Goal: Information Seeking & Learning: Learn about a topic

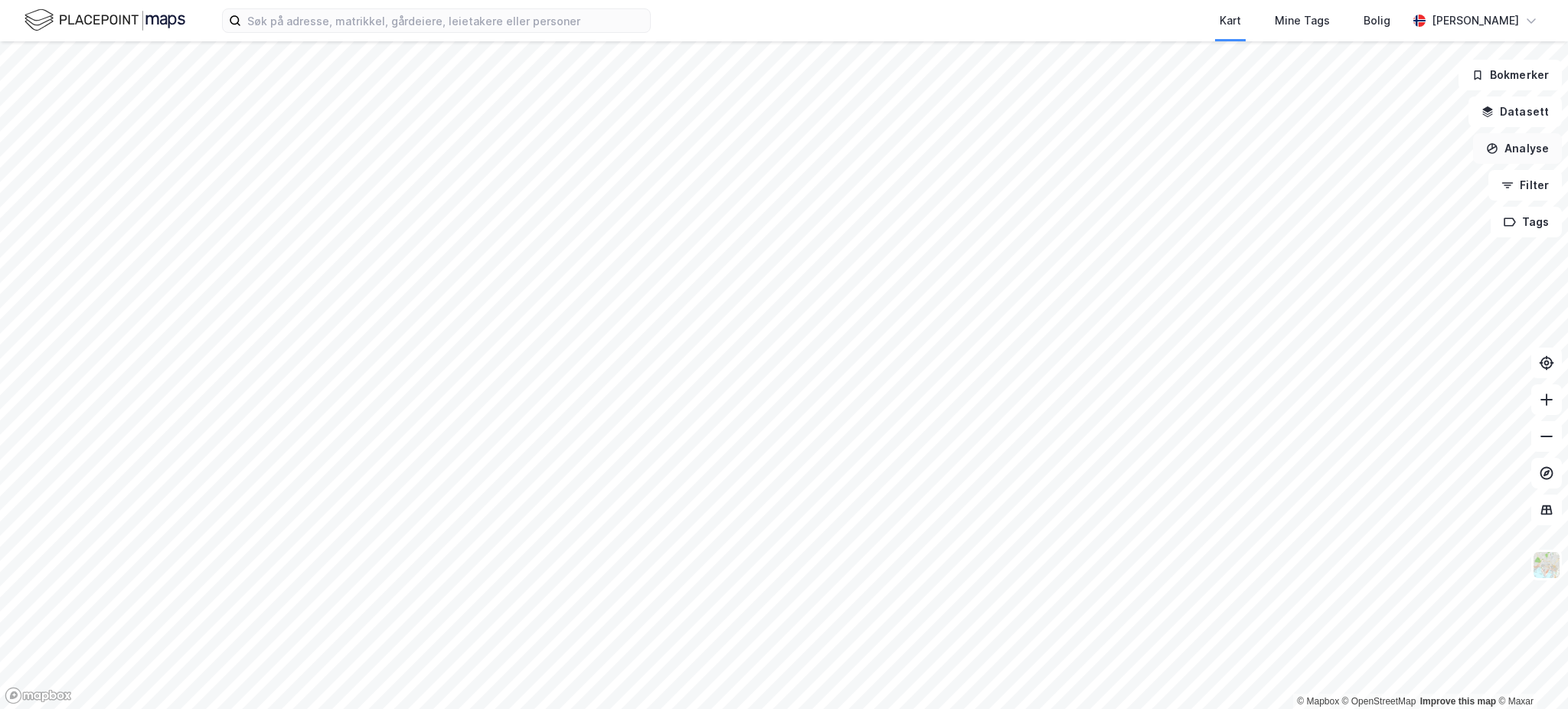
click at [1537, 150] on button "Analyse" at bounding box center [1517, 149] width 89 height 30
click at [1385, 192] on div "Tegn område" at bounding box center [1375, 181] width 176 height 26
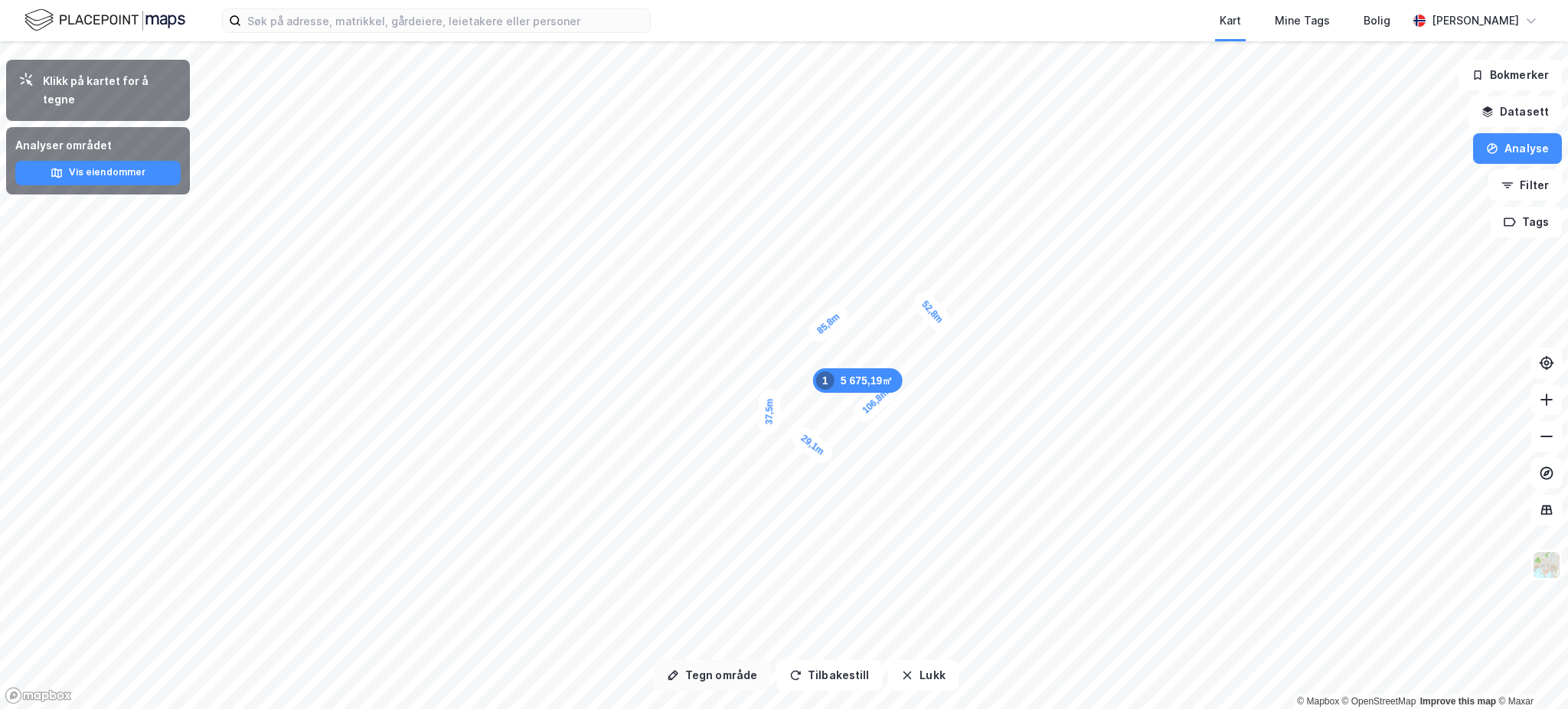
click at [738, 671] on button "Tegn område" at bounding box center [712, 675] width 117 height 30
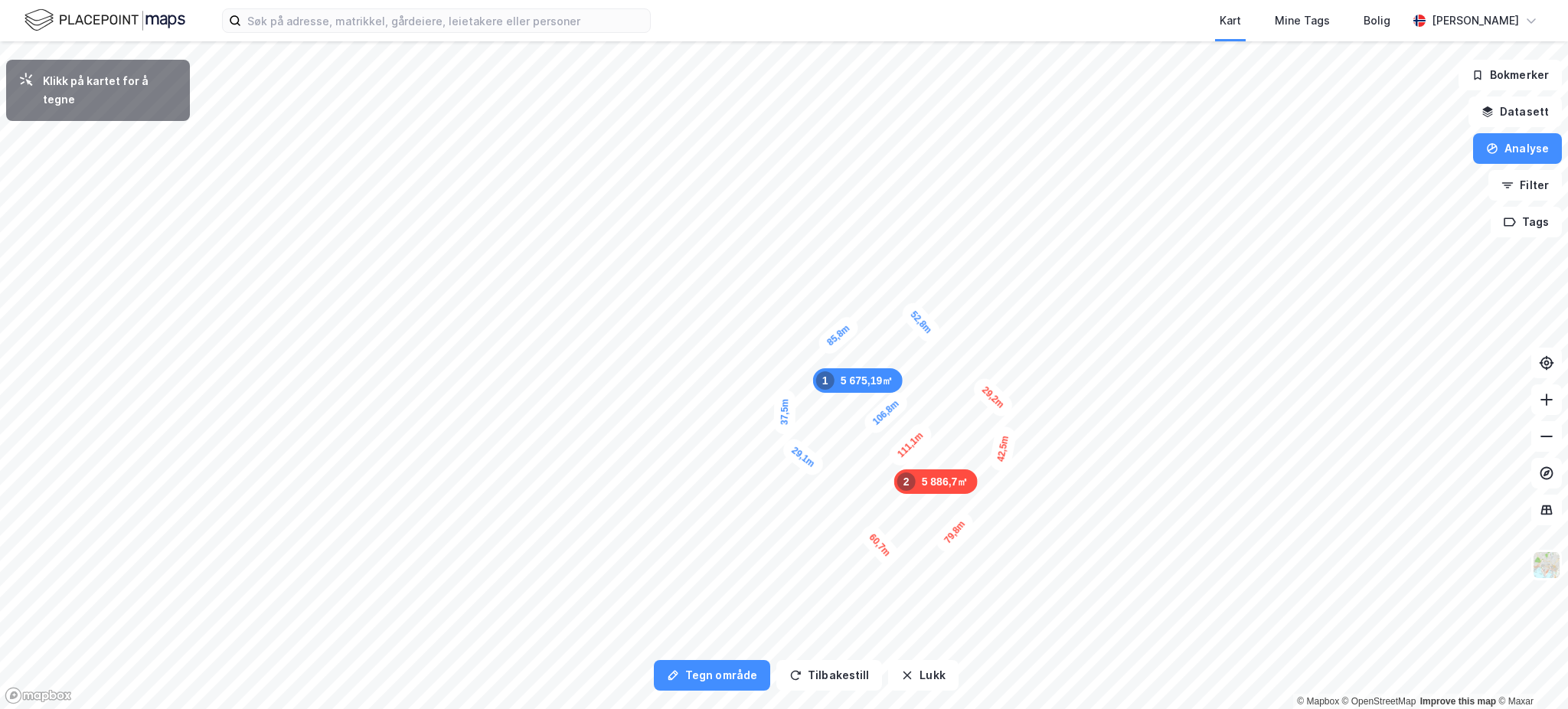
click at [975, 381] on div "29,2m" at bounding box center [992, 397] width 46 height 45
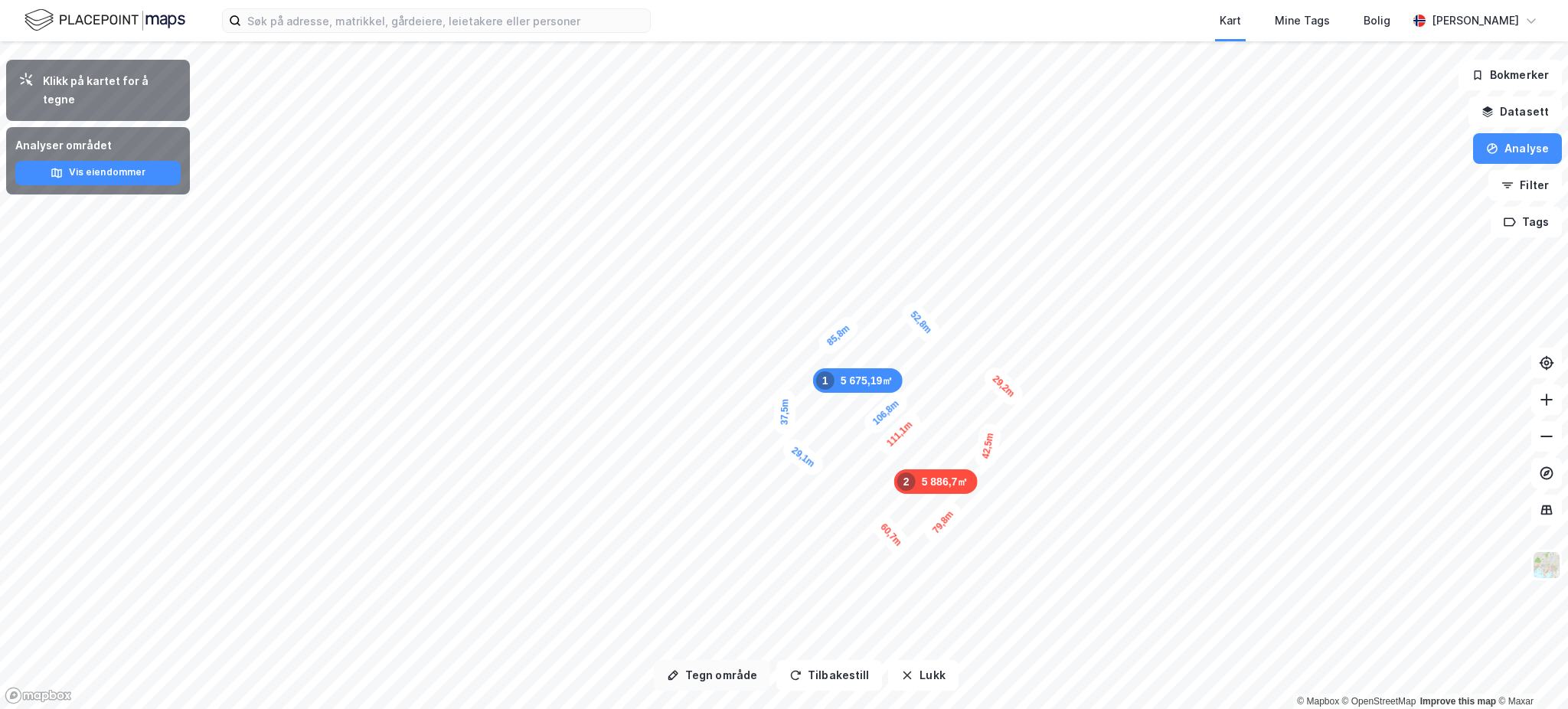
click at [753, 672] on button "Tegn område" at bounding box center [712, 675] width 117 height 30
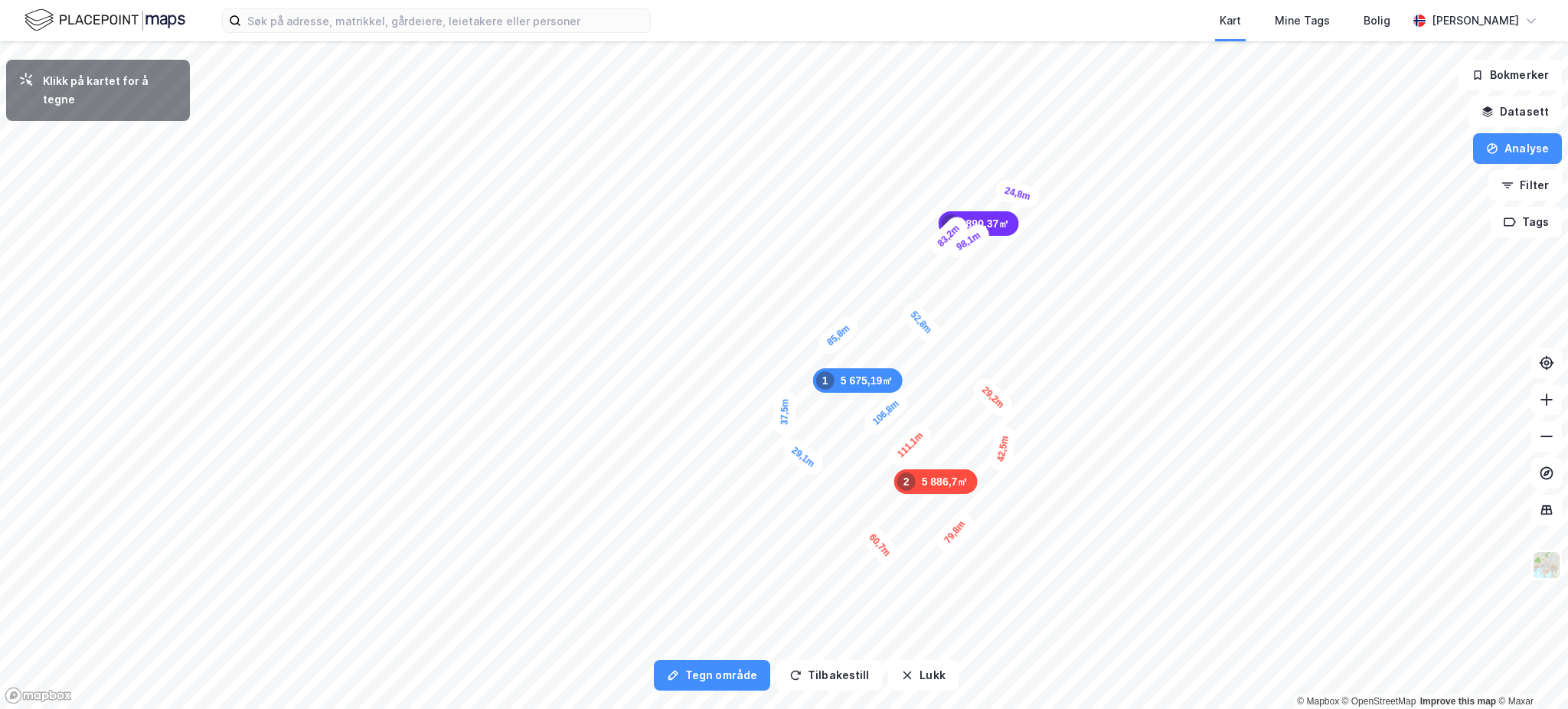
click at [1037, 199] on div "24,8m" at bounding box center [1017, 193] width 48 height 32
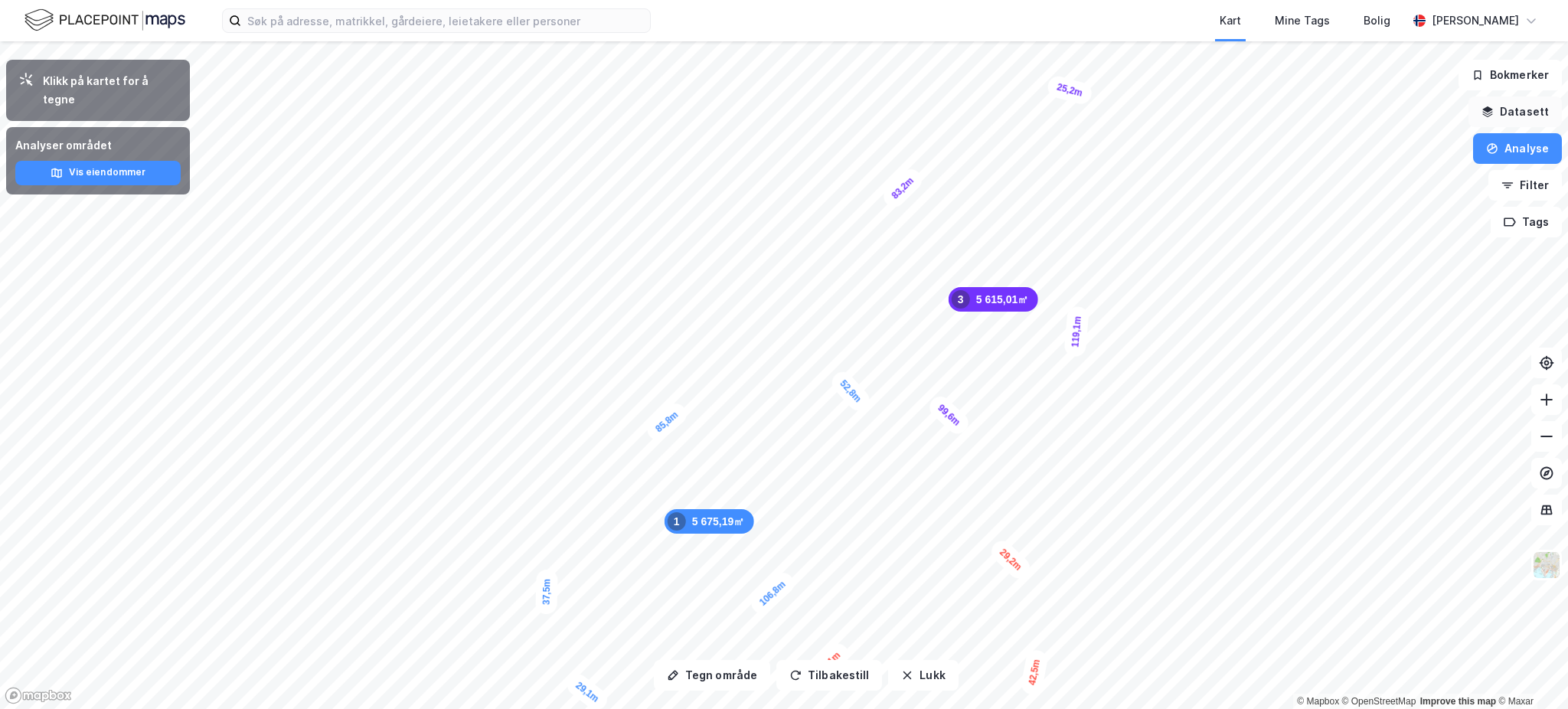
click at [1546, 105] on button "Datasett" at bounding box center [1515, 112] width 94 height 30
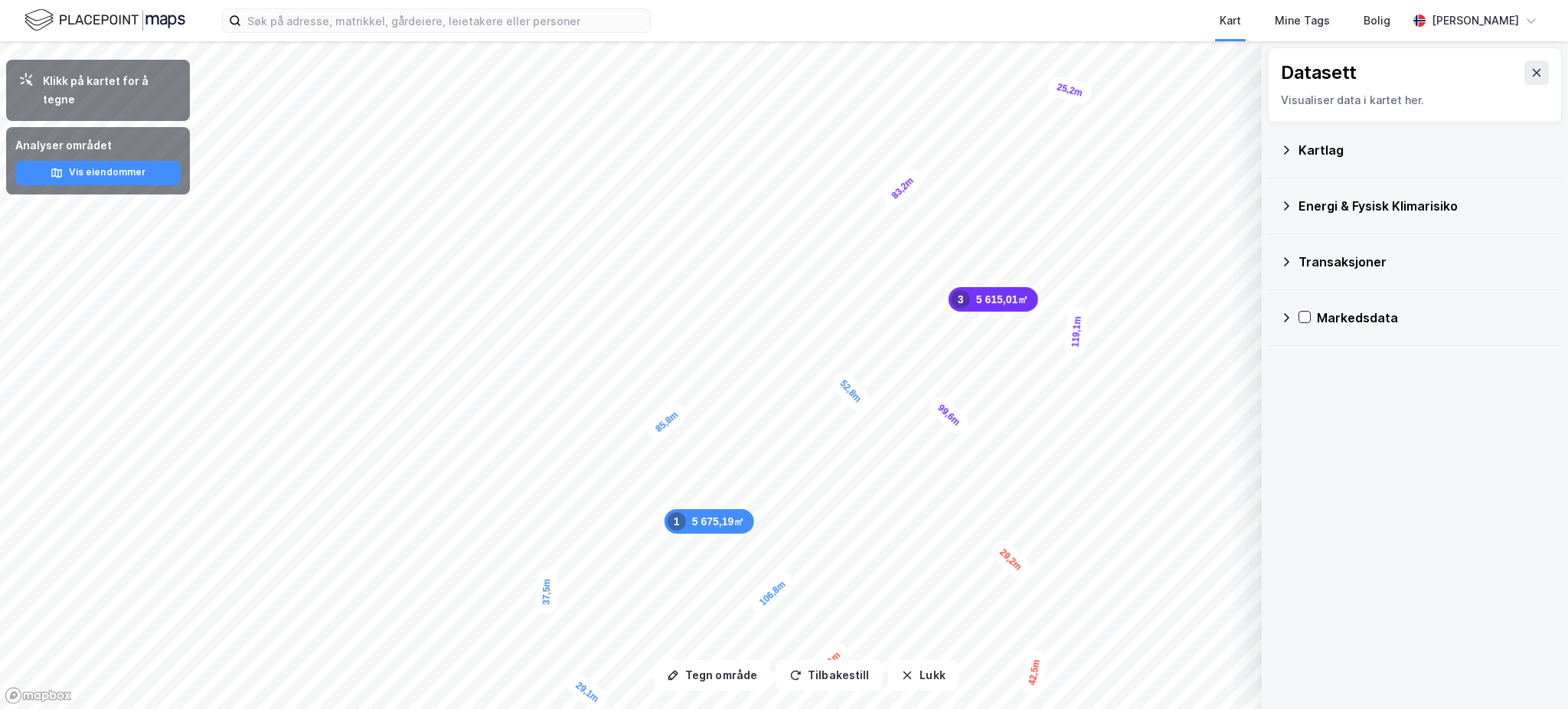
click at [1341, 149] on div "Kartlag" at bounding box center [1423, 150] width 251 height 18
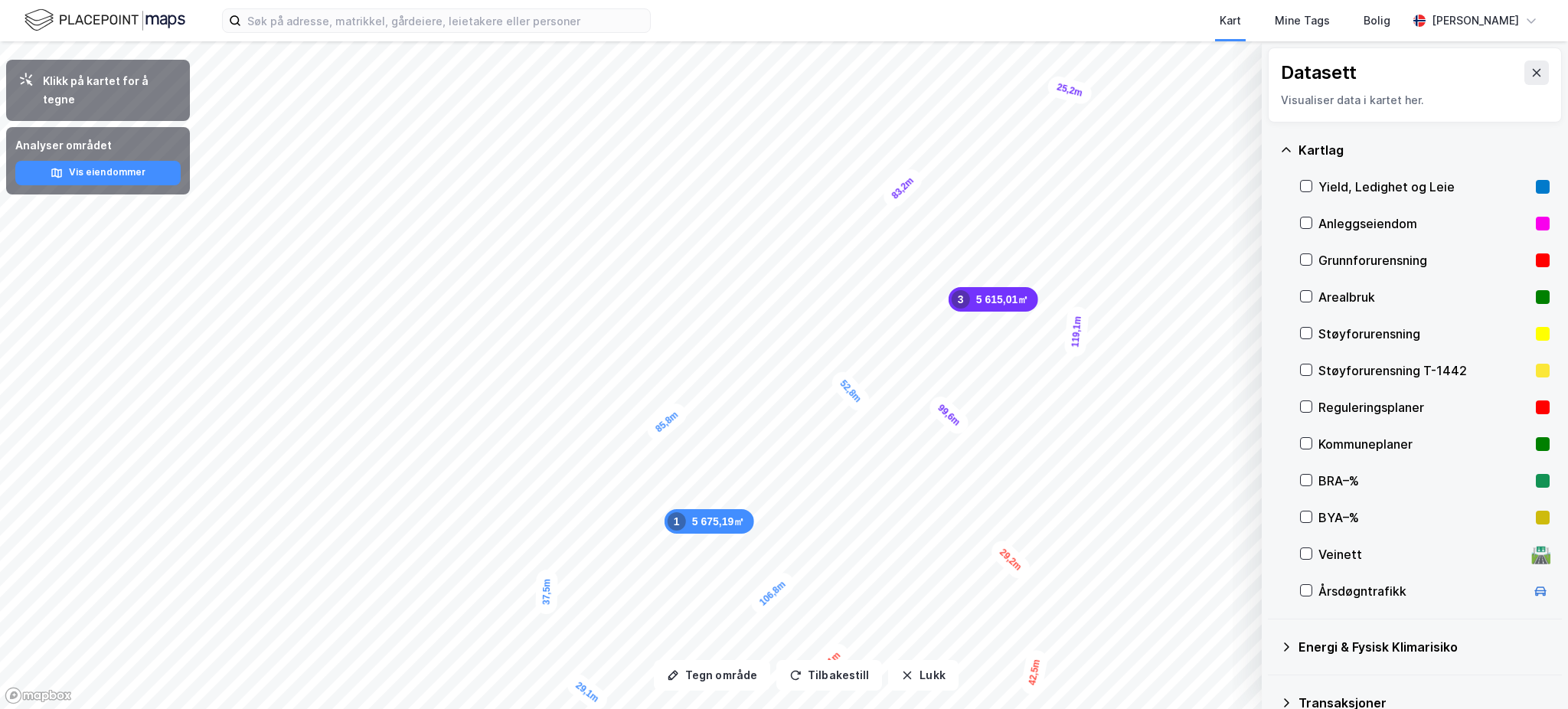
click at [1373, 406] on div "Reguleringsplaner" at bounding box center [1423, 407] width 211 height 18
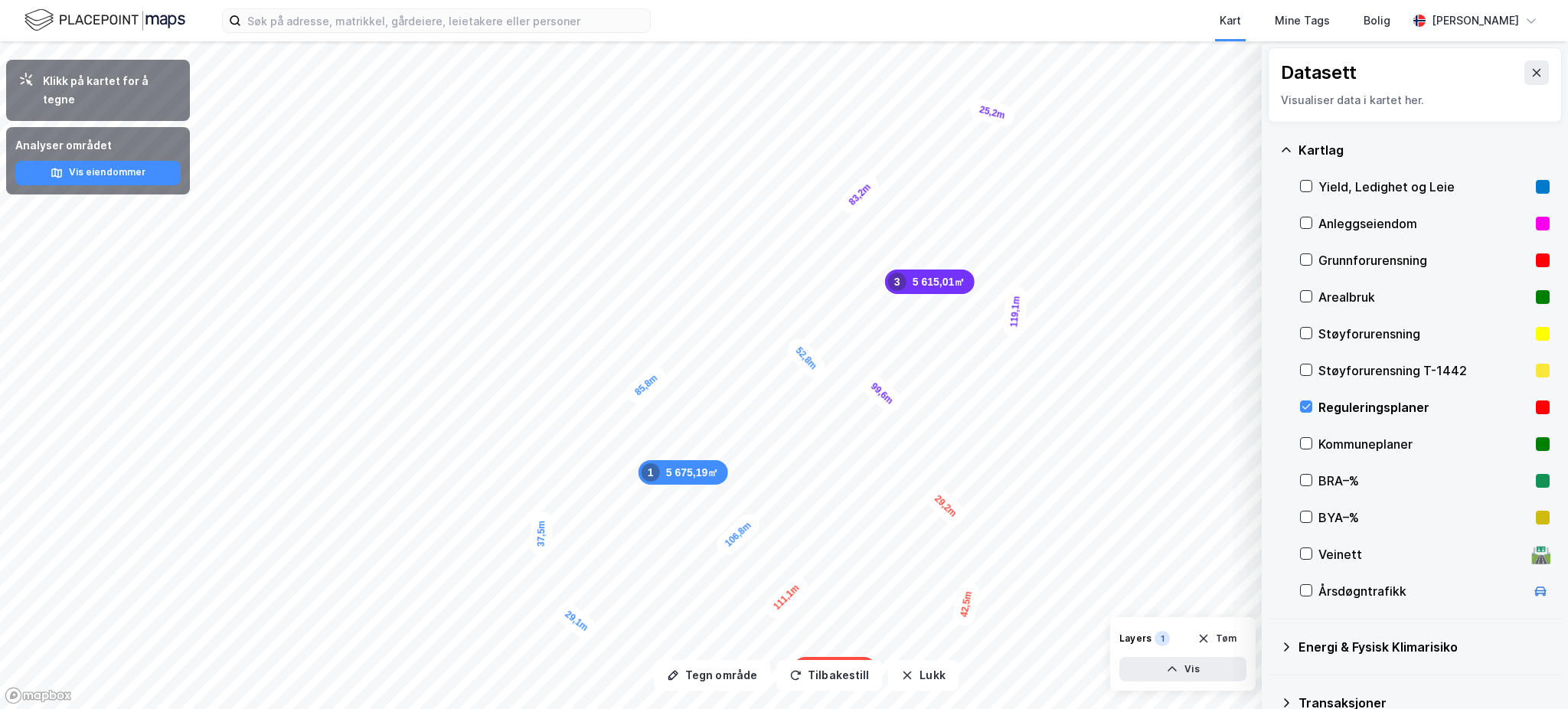
click at [1313, 409] on div "Reguleringsplaner" at bounding box center [1424, 407] width 249 height 37
click at [917, 679] on button "Lukk" at bounding box center [923, 675] width 70 height 30
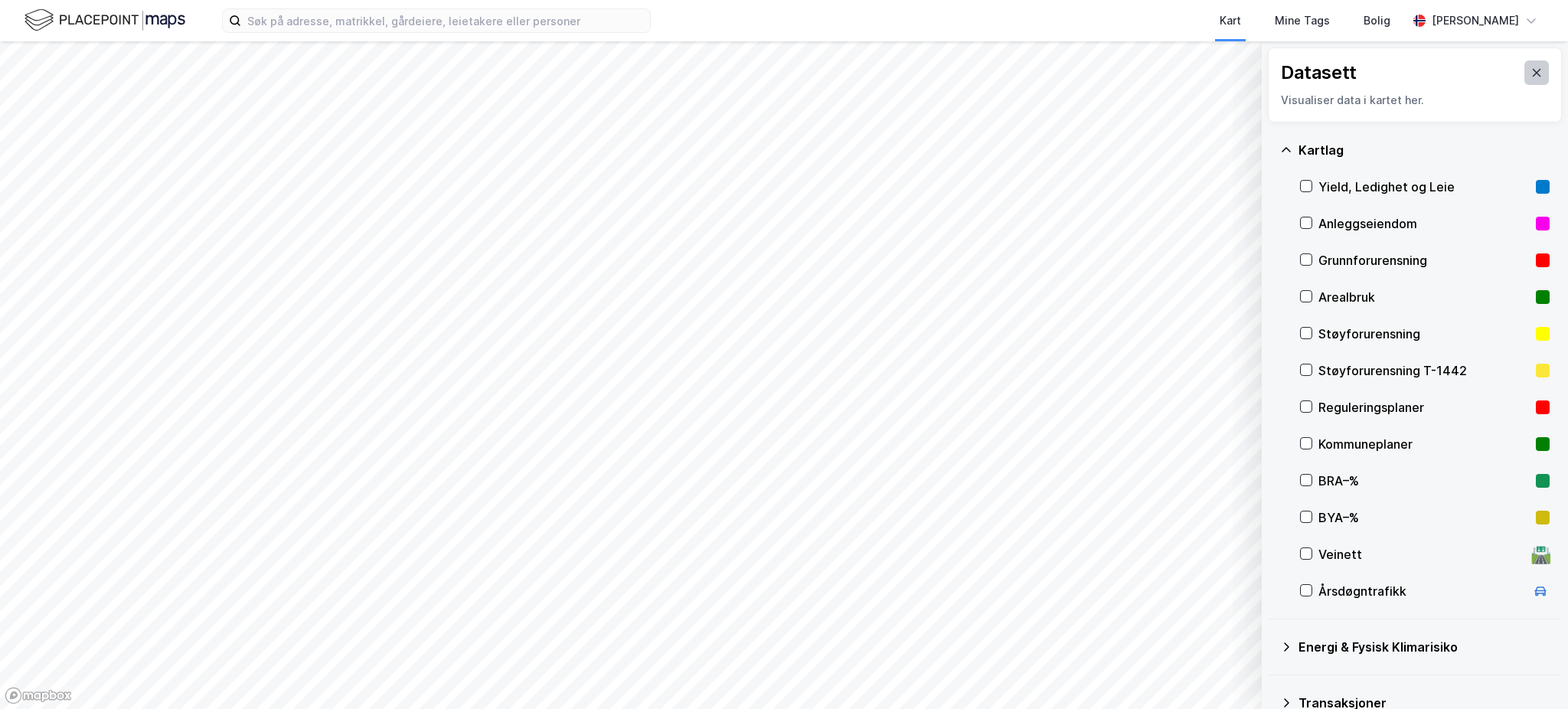
click at [1530, 75] on icon at bounding box center [1536, 72] width 12 height 12
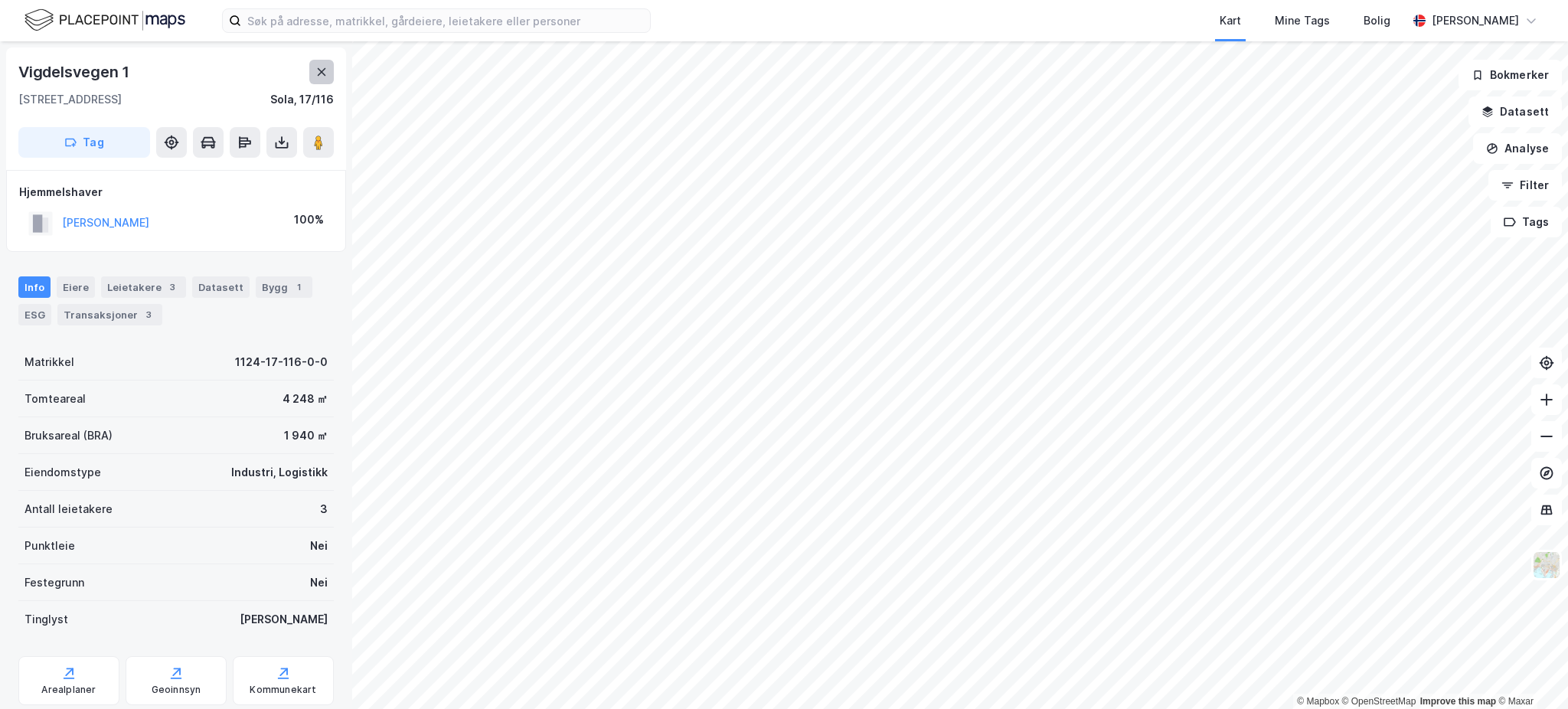
click at [312, 65] on button at bounding box center [321, 72] width 25 height 25
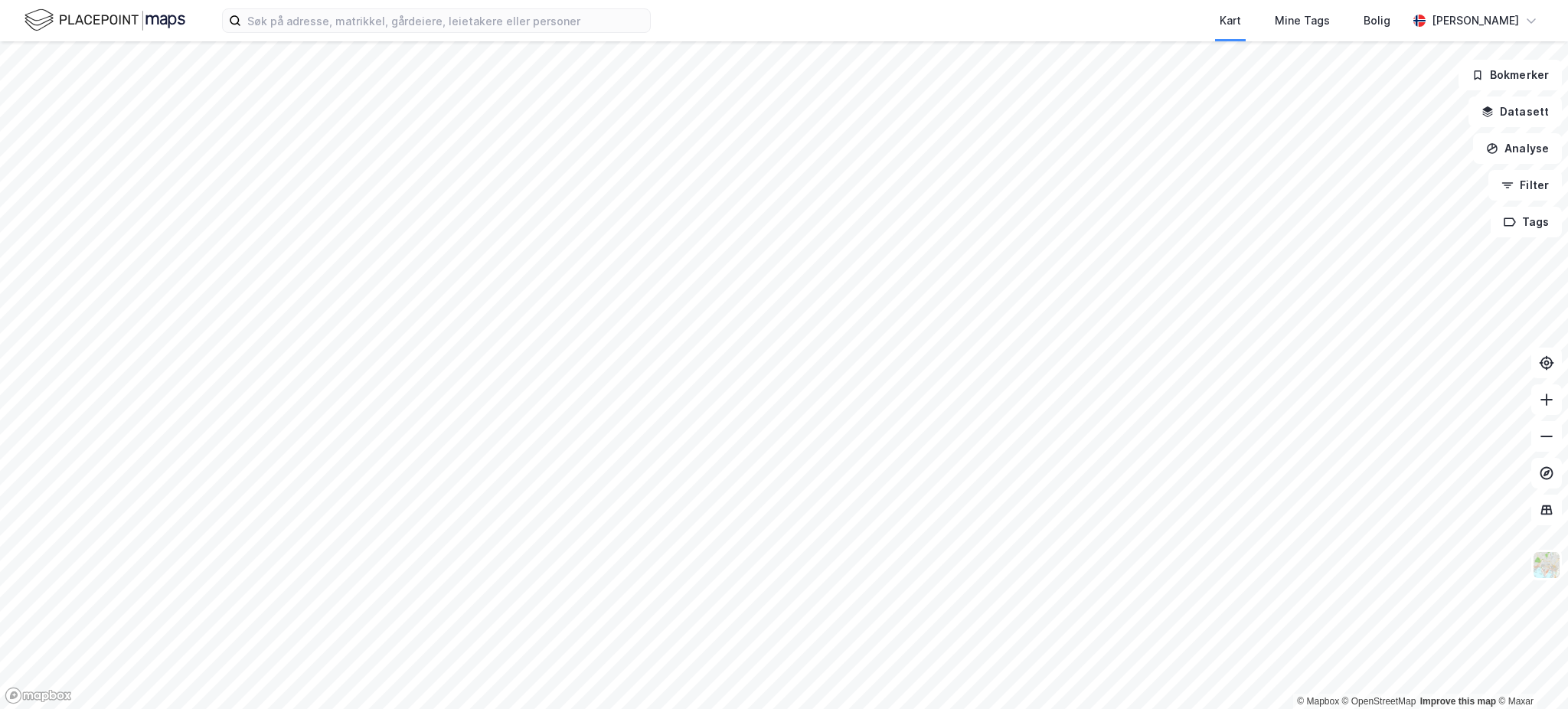
click at [363, 34] on div "Kart Mine Tags Bolig [PERSON_NAME]" at bounding box center [784, 21] width 1568 height 42
click at [369, 24] on input at bounding box center [444, 21] width 408 height 23
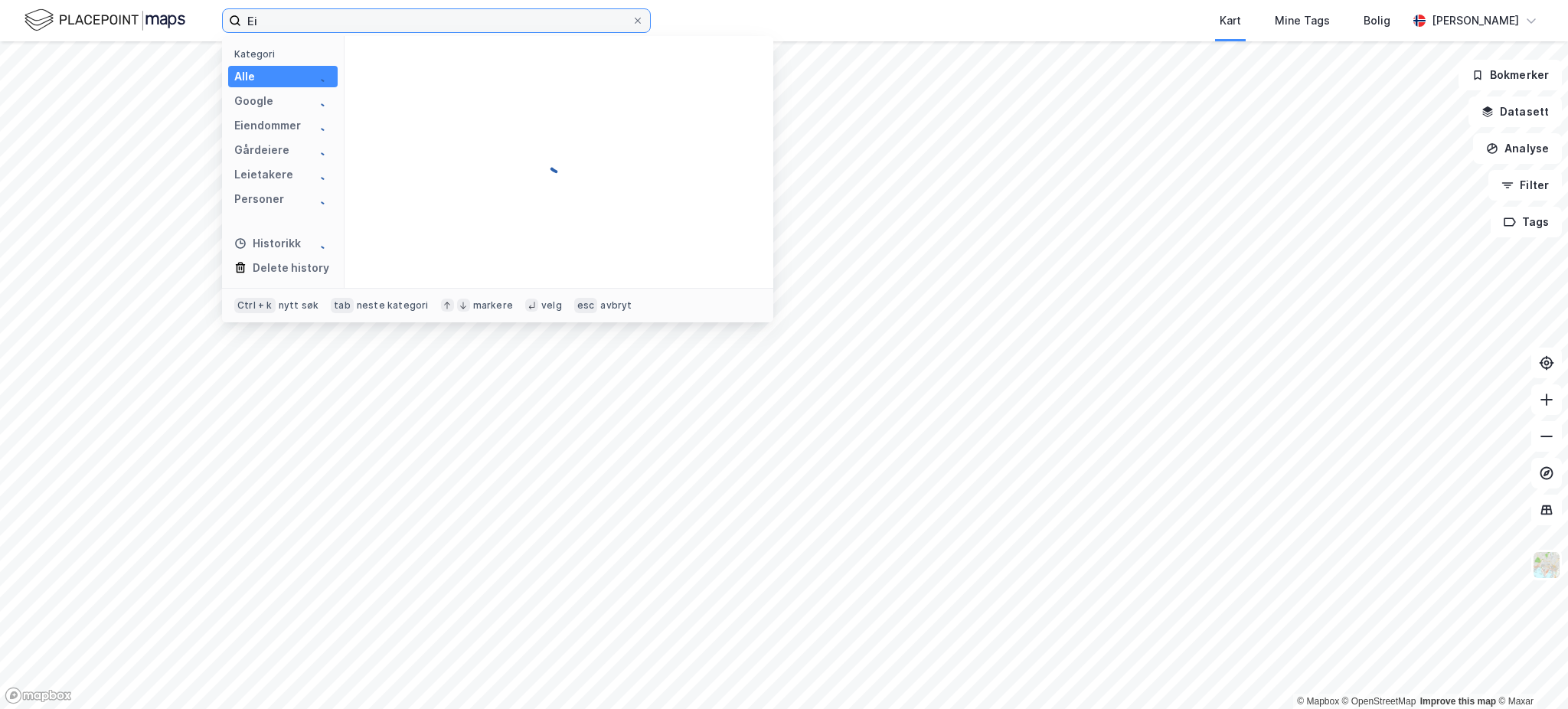
type input "E"
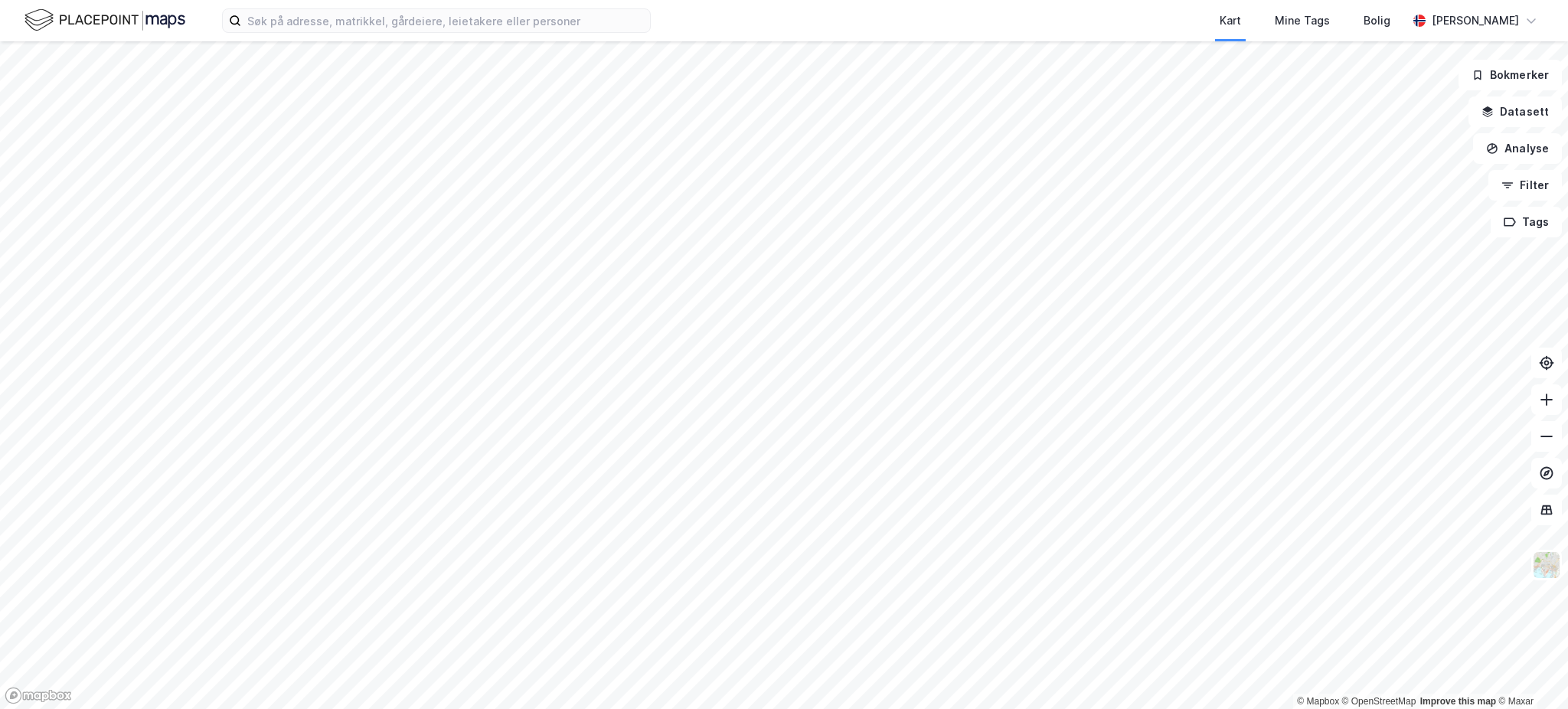
click at [1337, 0] on html "Kart Mine Tags Bolig [PERSON_NAME] © Mapbox © OpenStreetMap Improve this map © …" at bounding box center [784, 354] width 1568 height 709
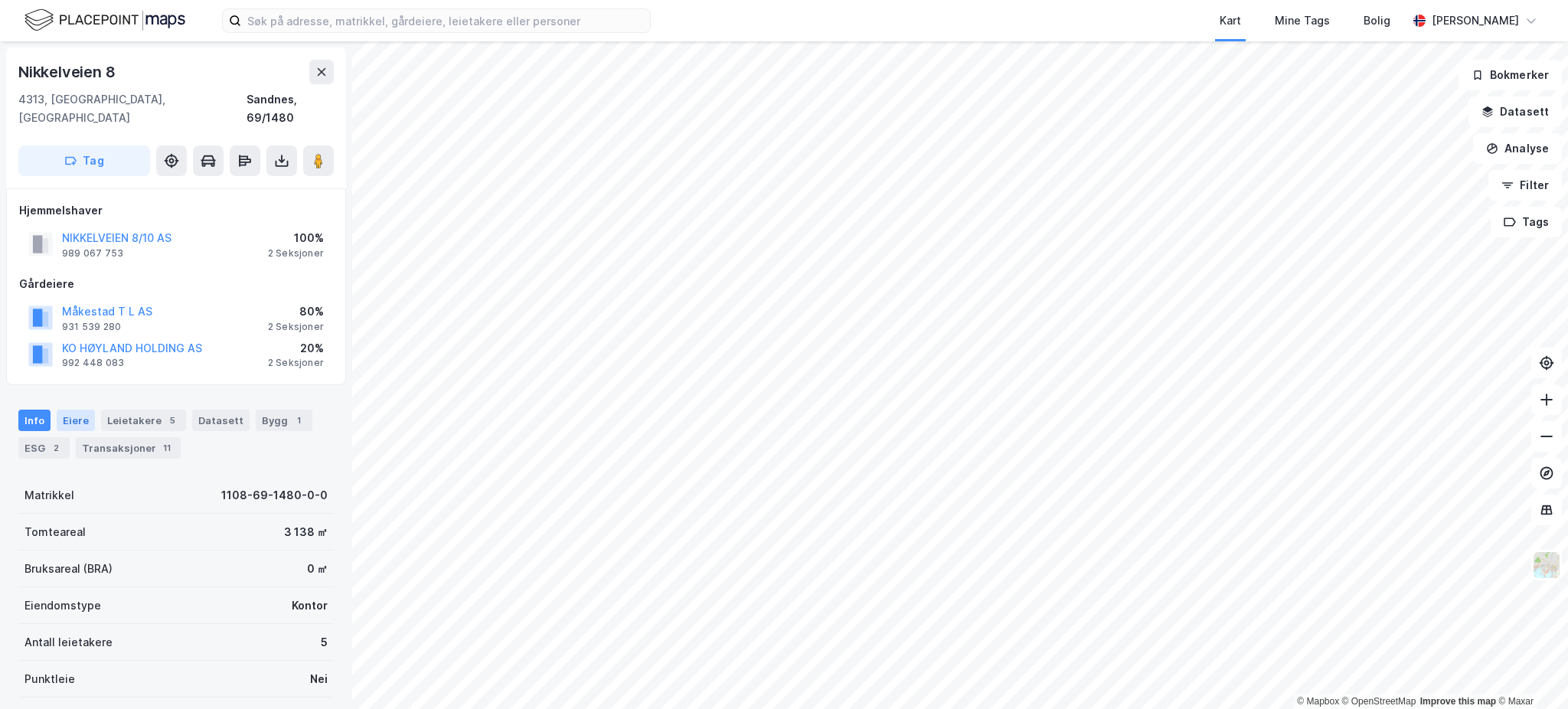
click at [77, 409] on div "Eiere" at bounding box center [76, 420] width 38 height 22
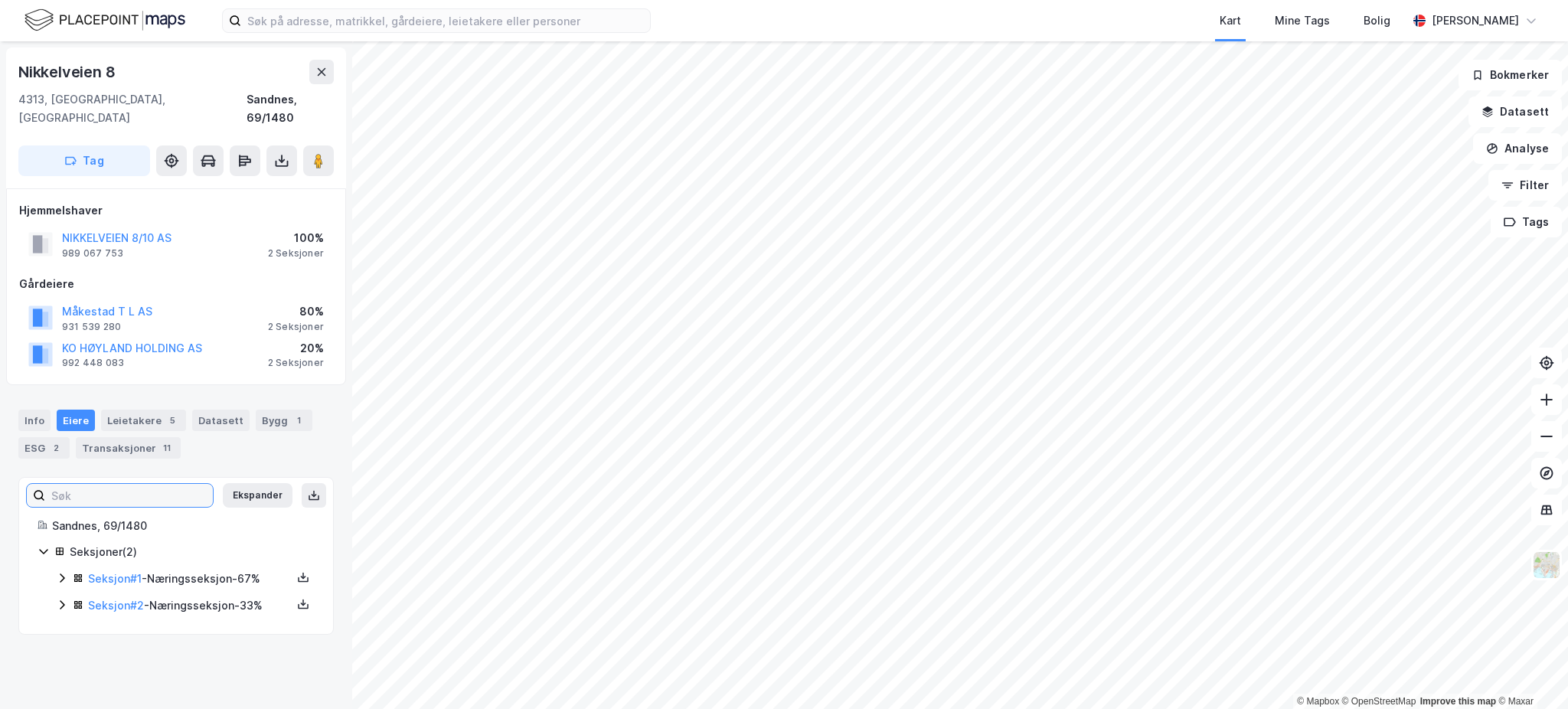
click at [147, 484] on input at bounding box center [129, 496] width 168 height 23
click at [58, 573] on icon at bounding box center [62, 578] width 12 height 12
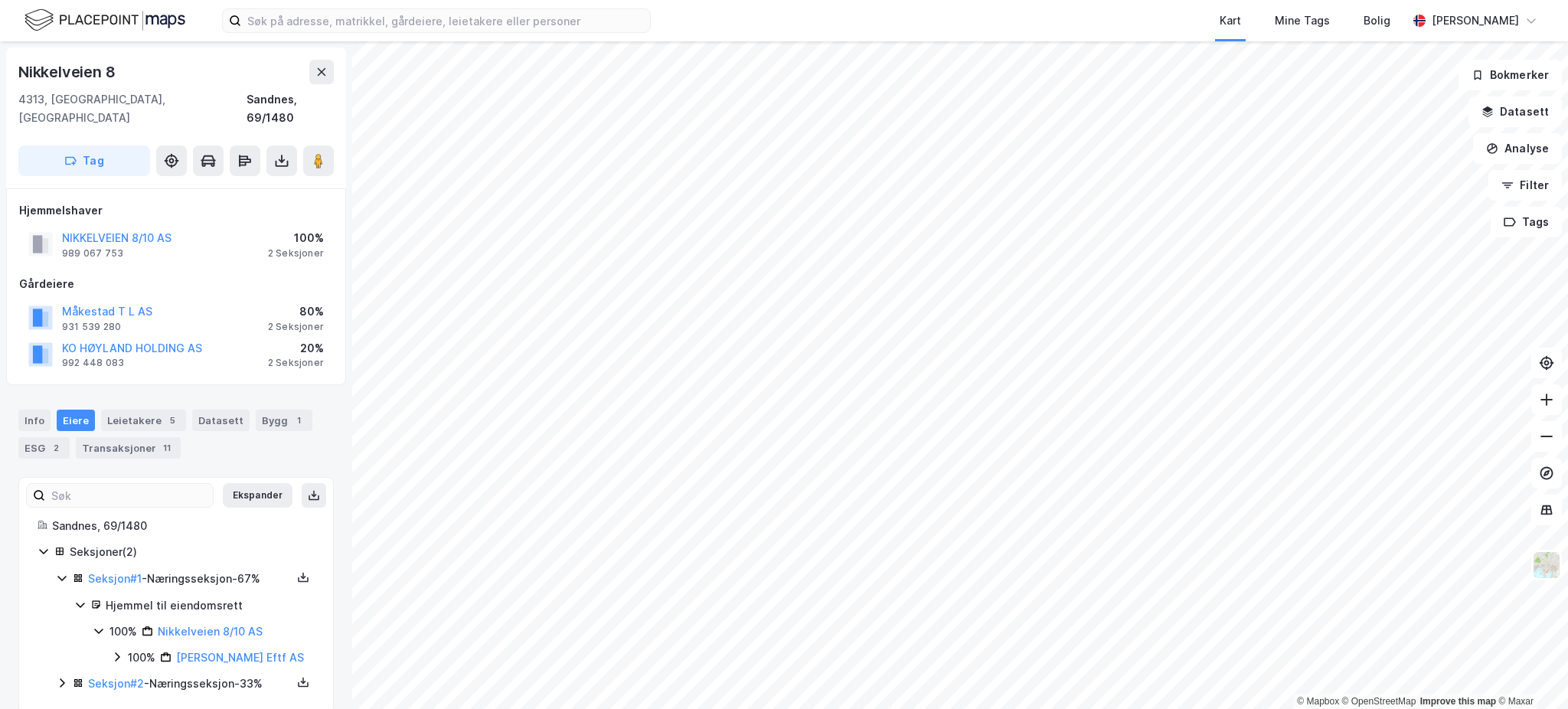
click at [70, 675] on div "Seksjon # 2 - Næringsseksjon - 33%" at bounding box center [185, 684] width 259 height 19
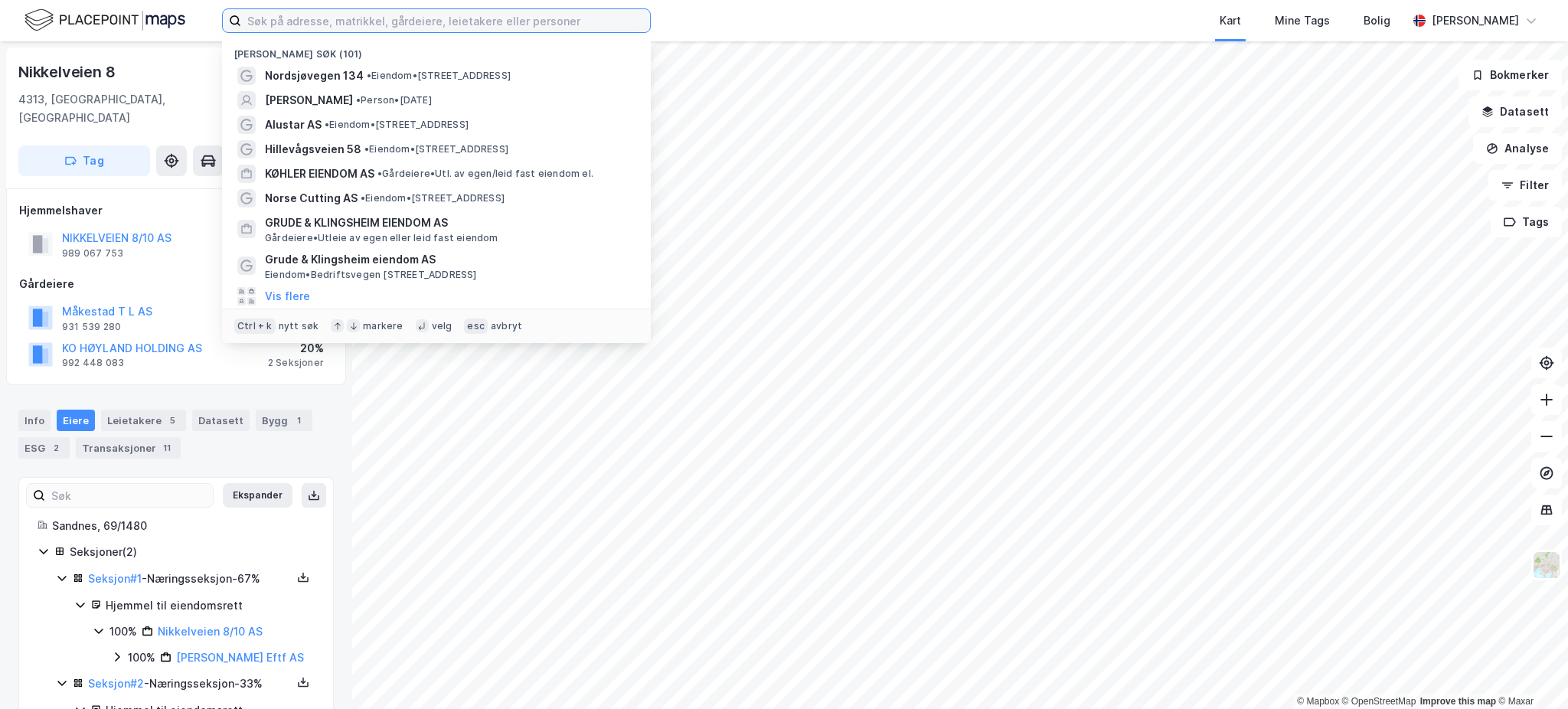
click at [460, 22] on input at bounding box center [444, 21] width 408 height 23
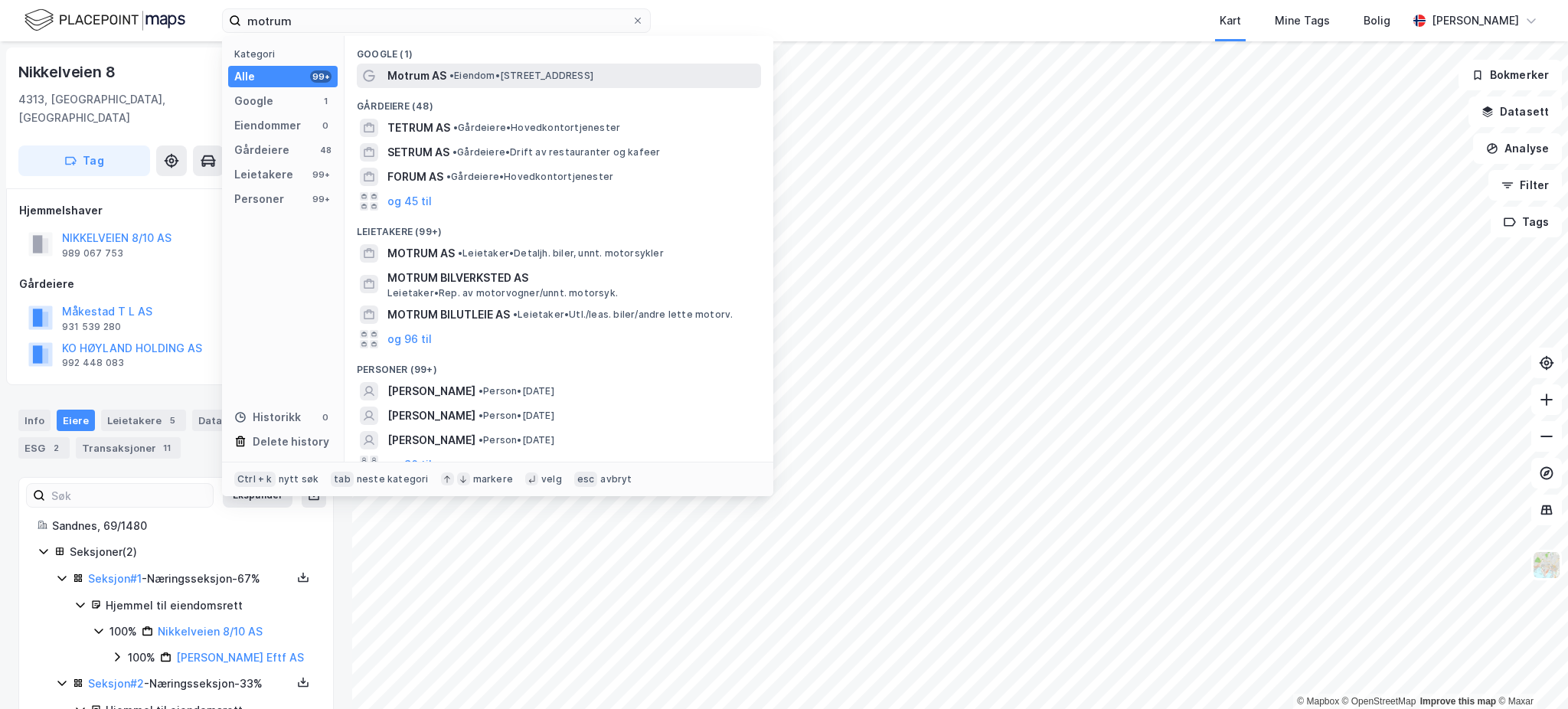
click at [453, 74] on span "•" at bounding box center [451, 76] width 5 height 11
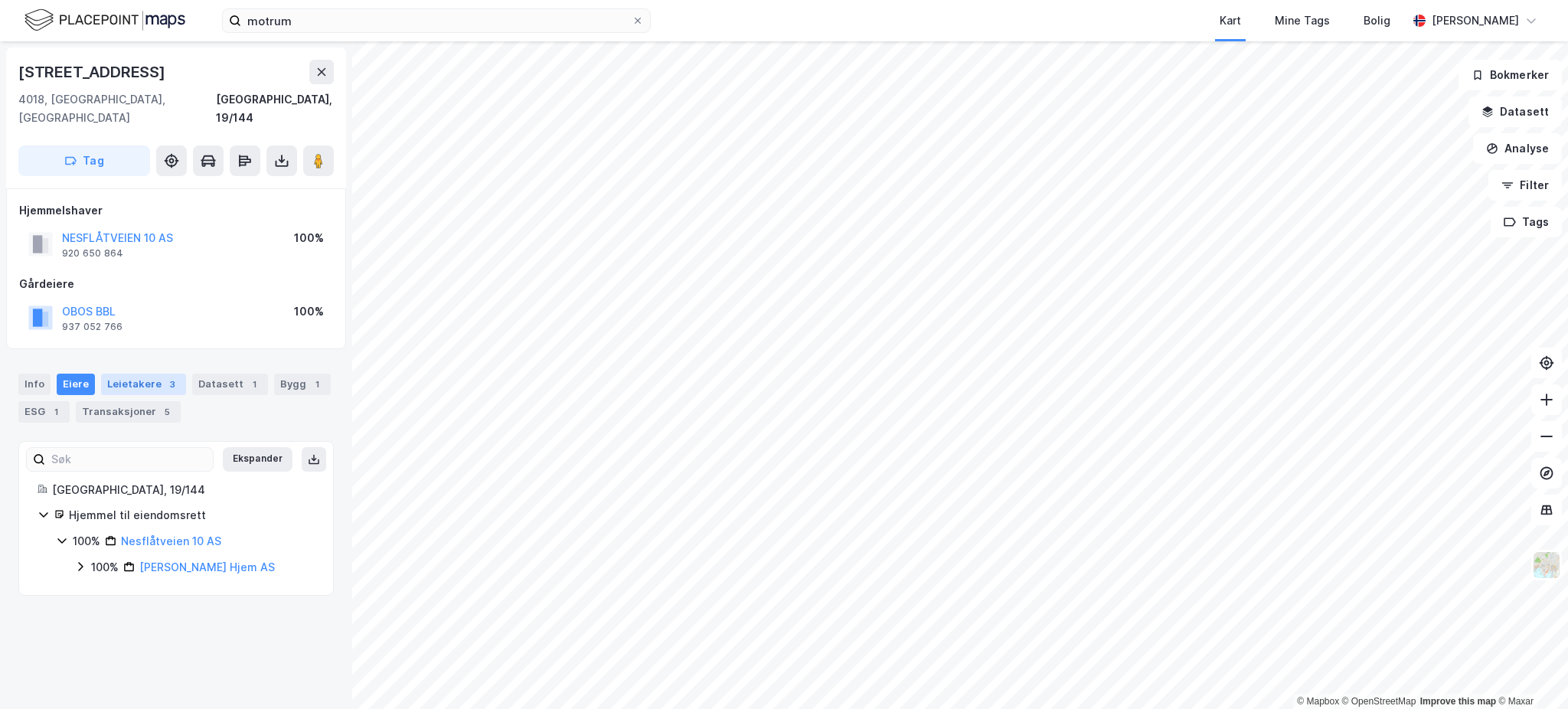
click at [132, 375] on div "Leietakere 3" at bounding box center [144, 384] width 85 height 22
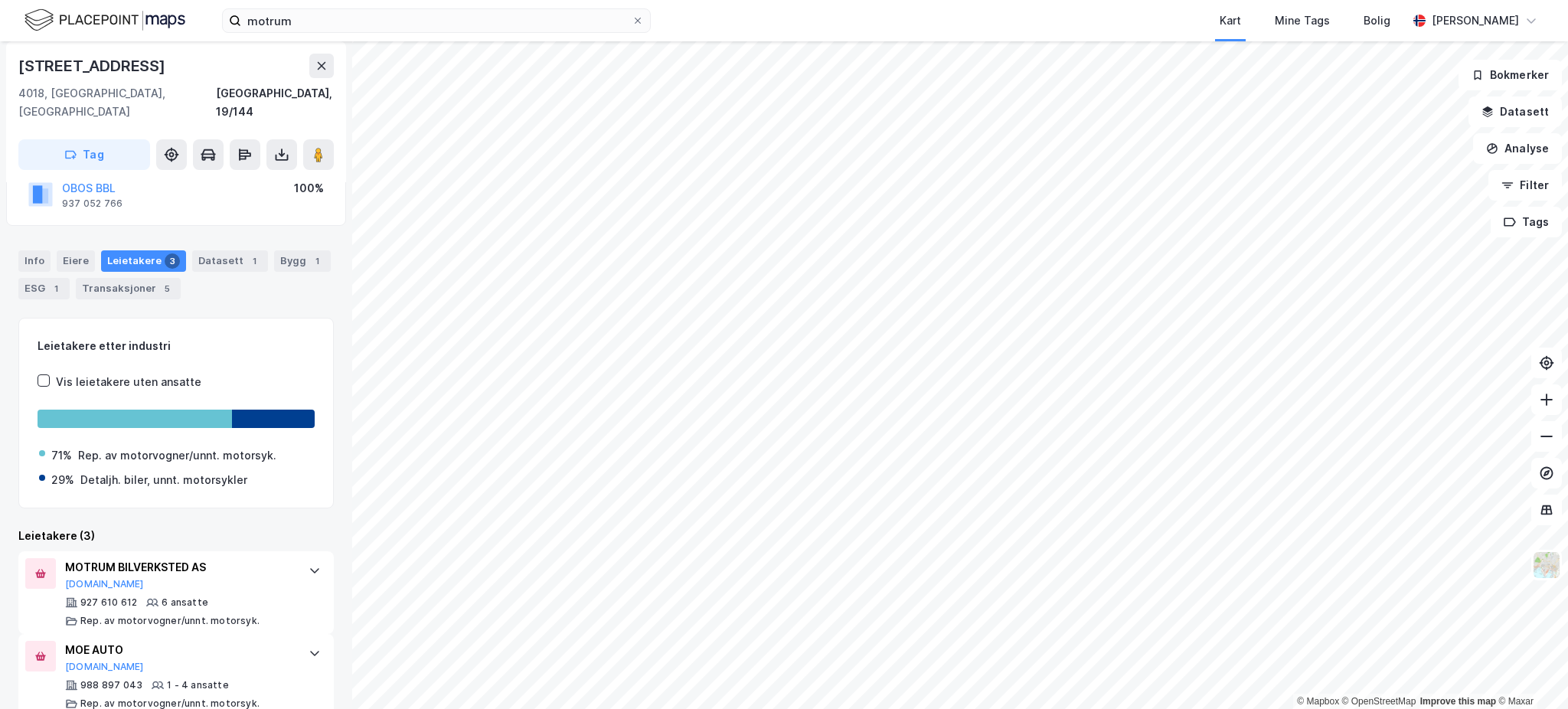
scroll to position [213, 0]
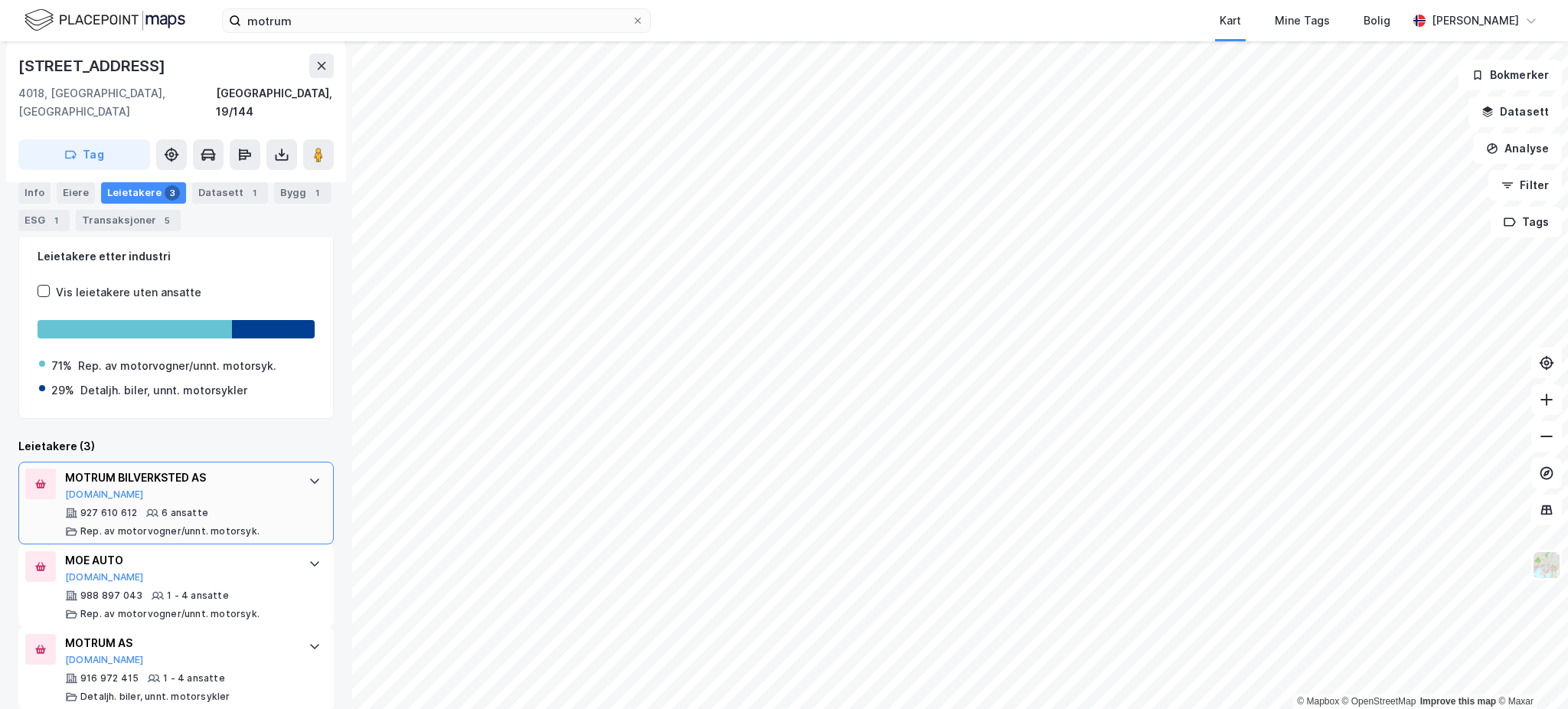
click at [264, 507] on div "927 610 612 6 ansatte Rep. av motorvogner/unnt. motorsyk." at bounding box center [179, 522] width 228 height 30
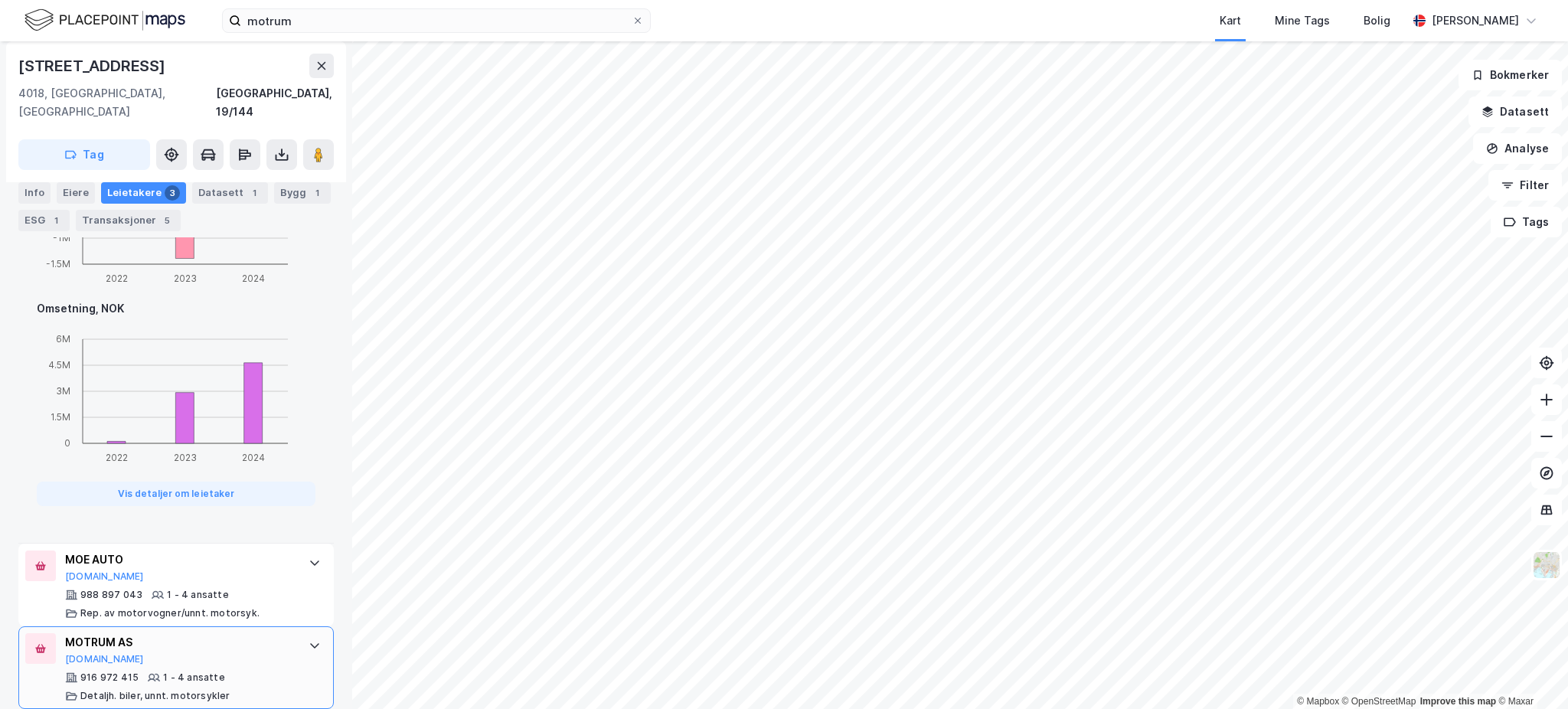
click at [233, 633] on div "MOTRUM AS" at bounding box center [179, 642] width 228 height 18
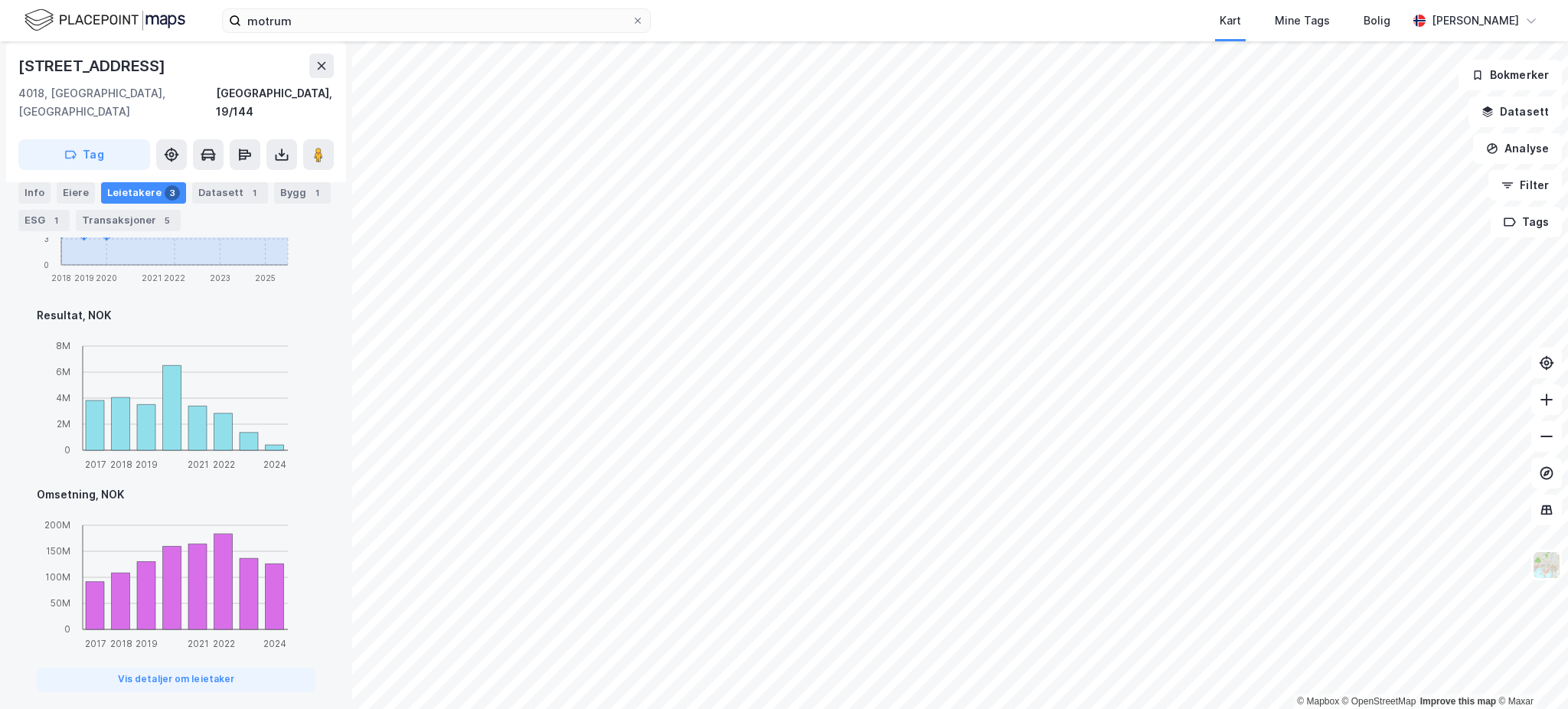
scroll to position [994, 0]
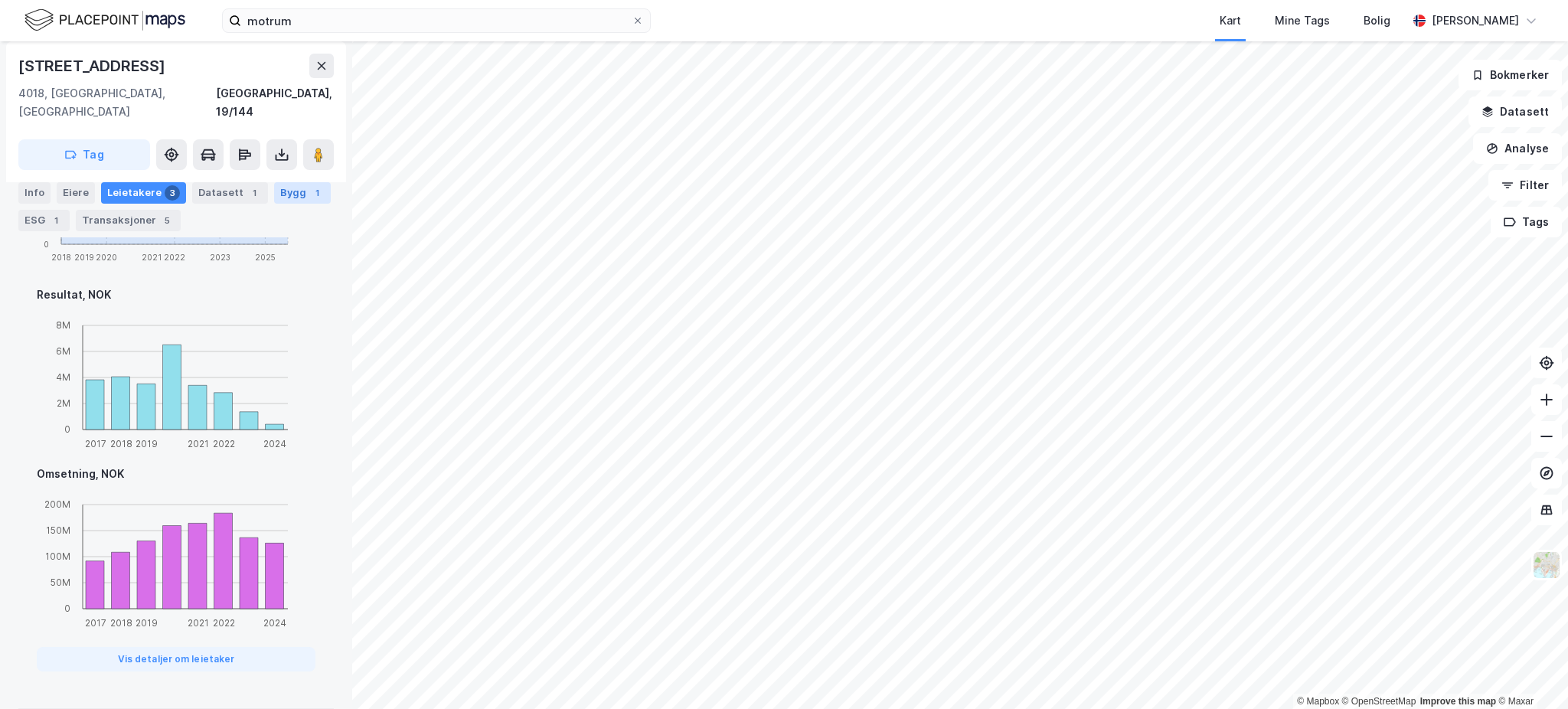
click at [309, 193] on div "1" at bounding box center [316, 193] width 15 height 15
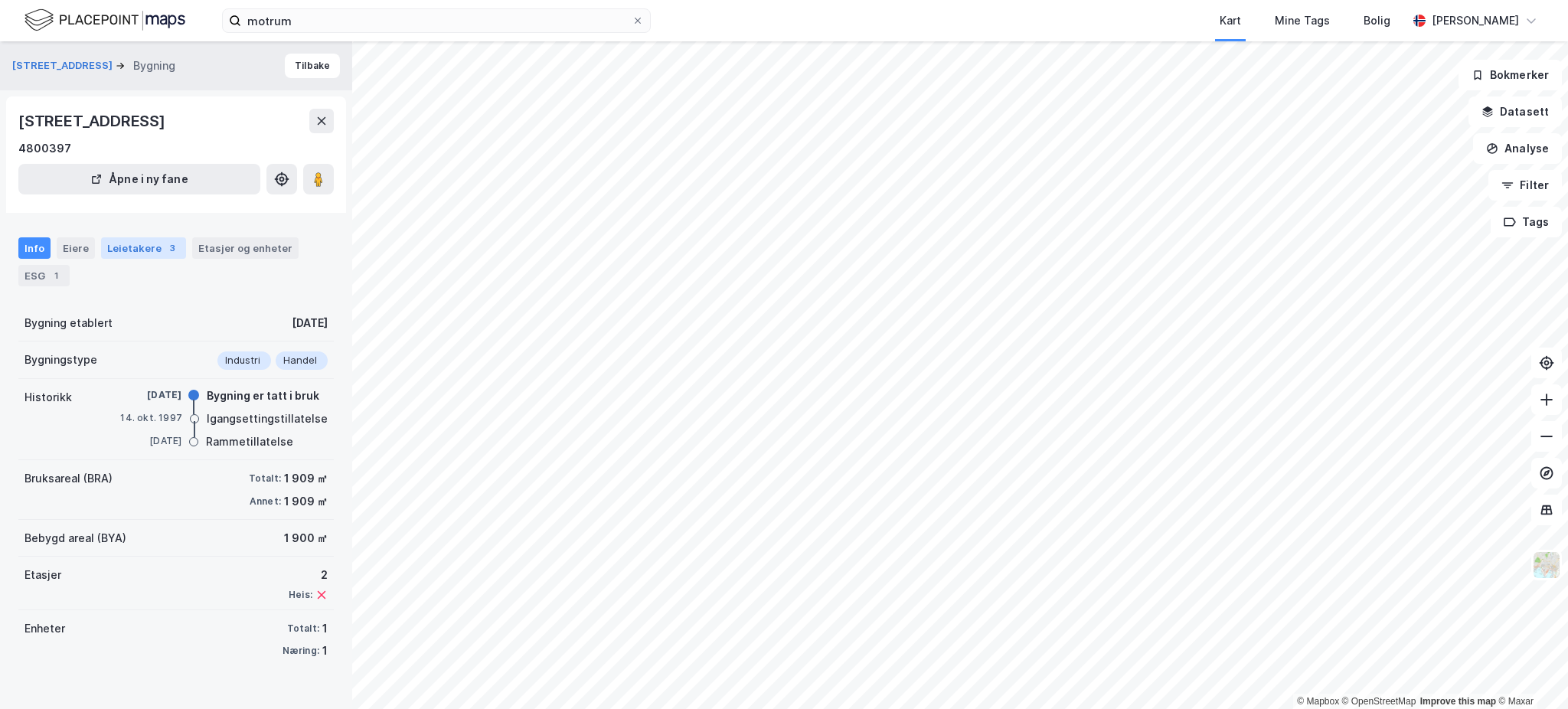
click at [146, 246] on div "Leietakere 3" at bounding box center [144, 247] width 85 height 22
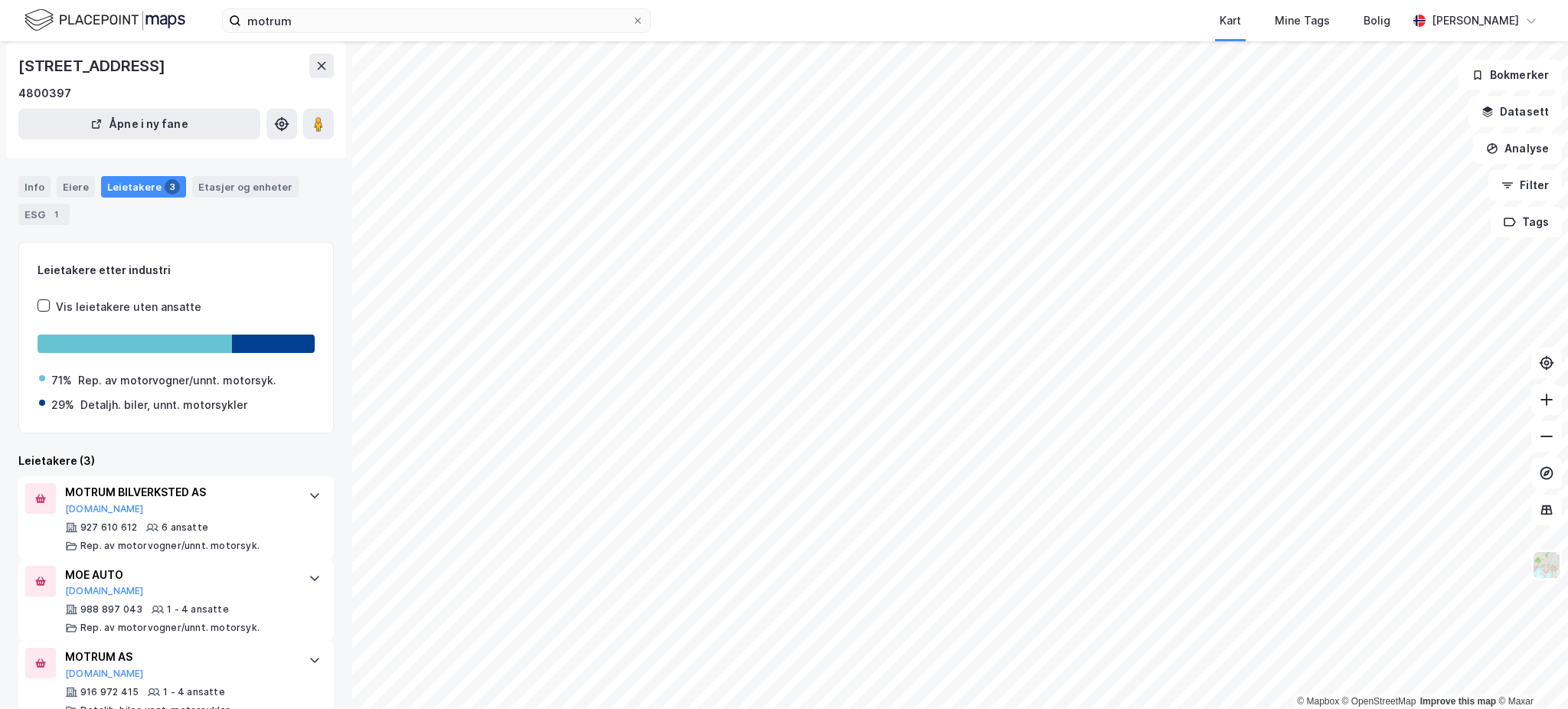
scroll to position [95, 0]
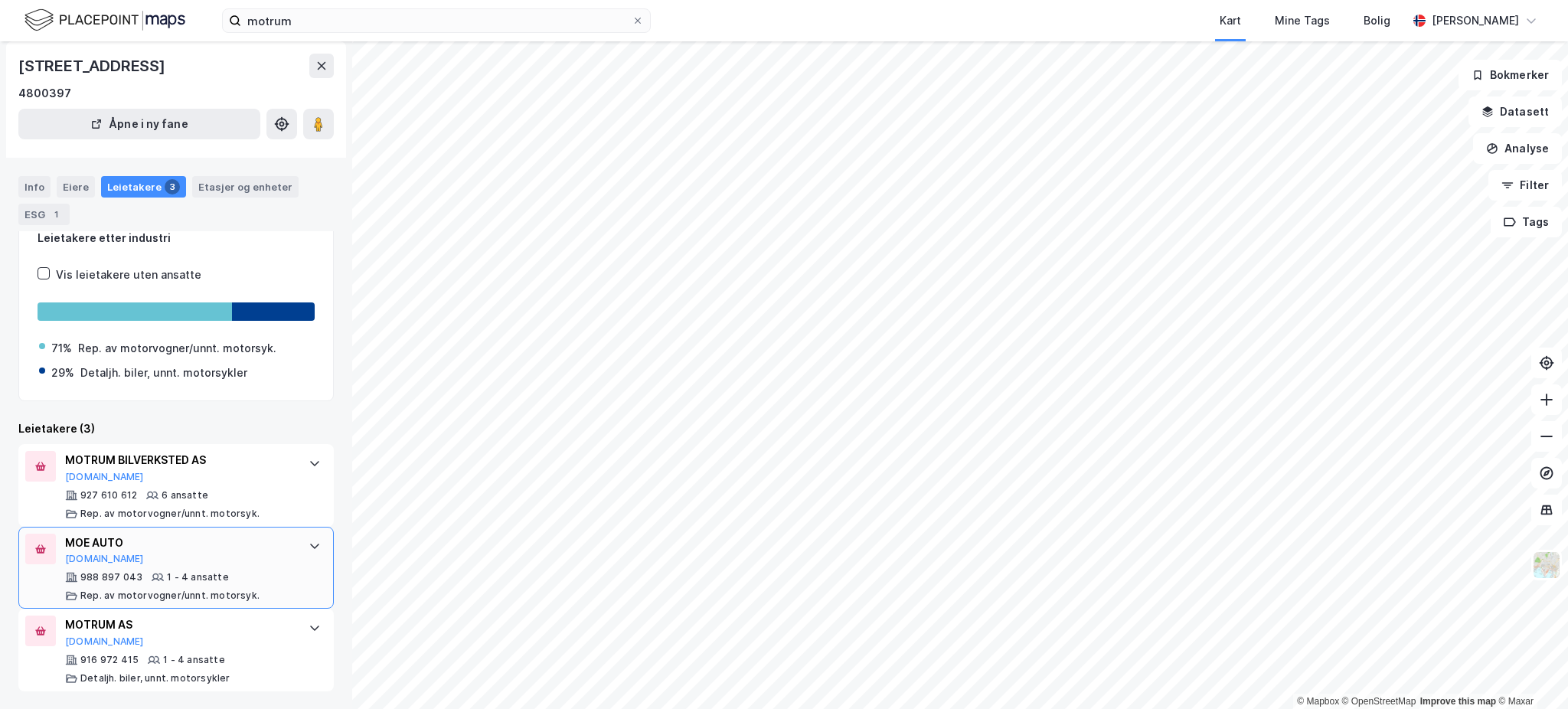
click at [302, 536] on div at bounding box center [315, 546] width 25 height 25
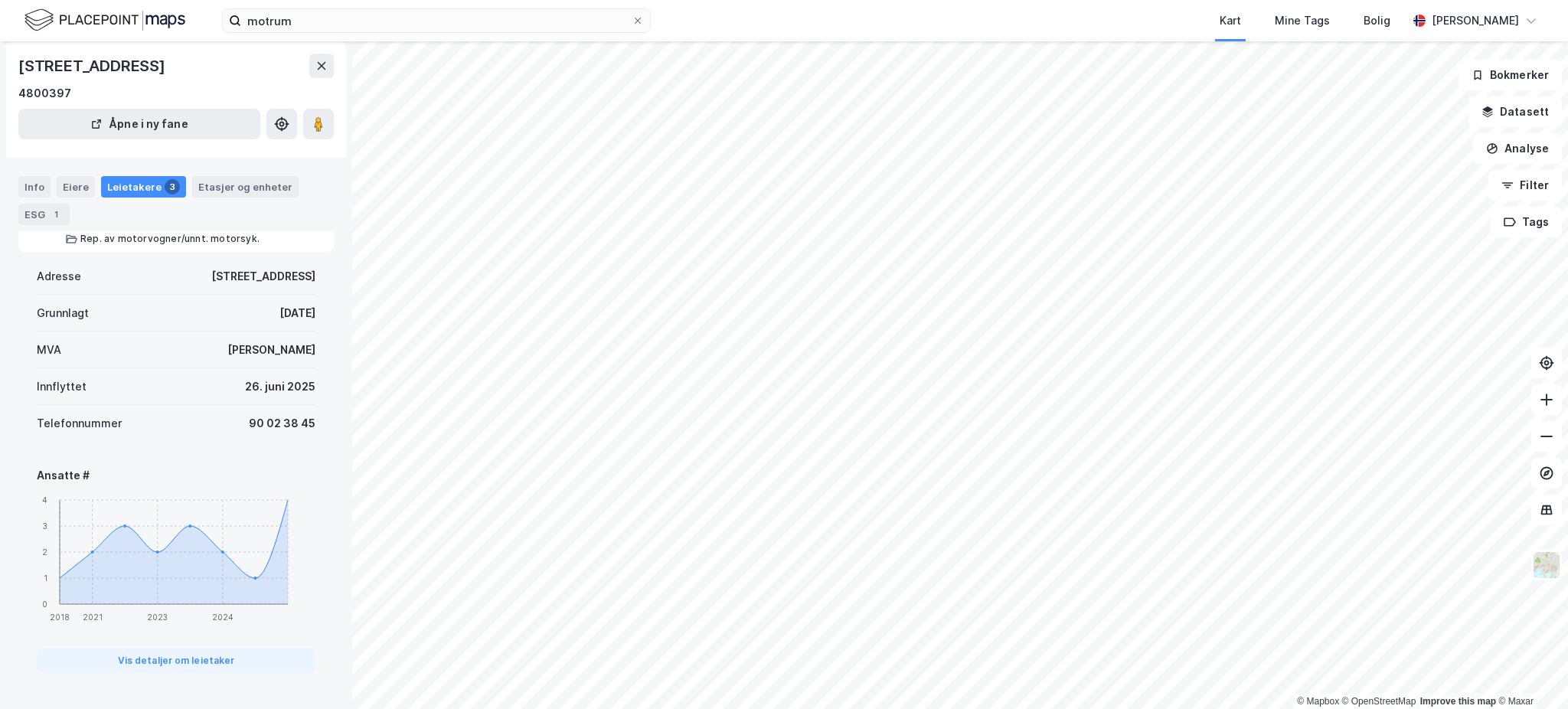
scroll to position [350, 0]
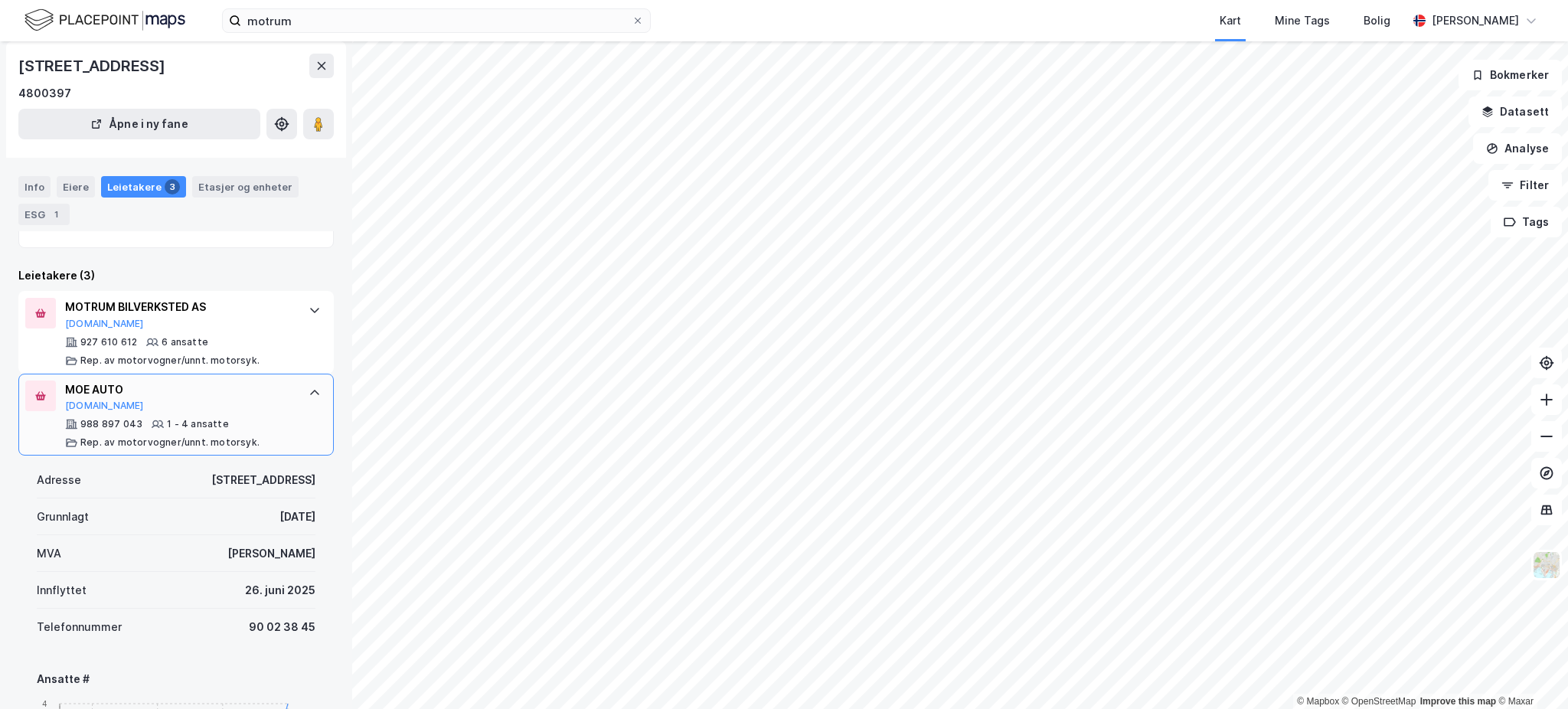
click at [295, 409] on div "MOE AUTO [DOMAIN_NAME] 988 897 043 1 - 4 ansatte Rep. av motorvogner/unnt. moto…" at bounding box center [175, 414] width 315 height 82
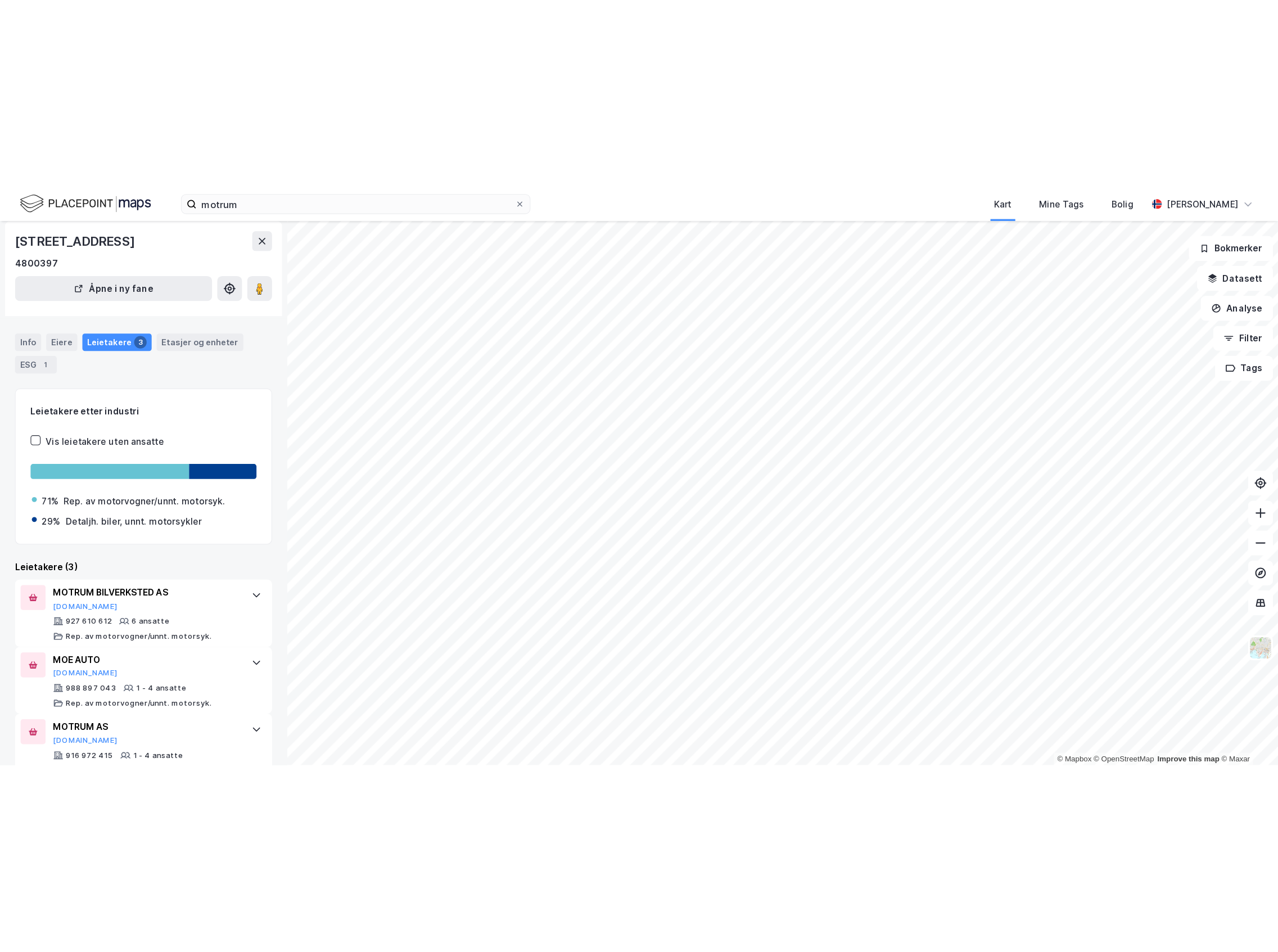
scroll to position [0, 0]
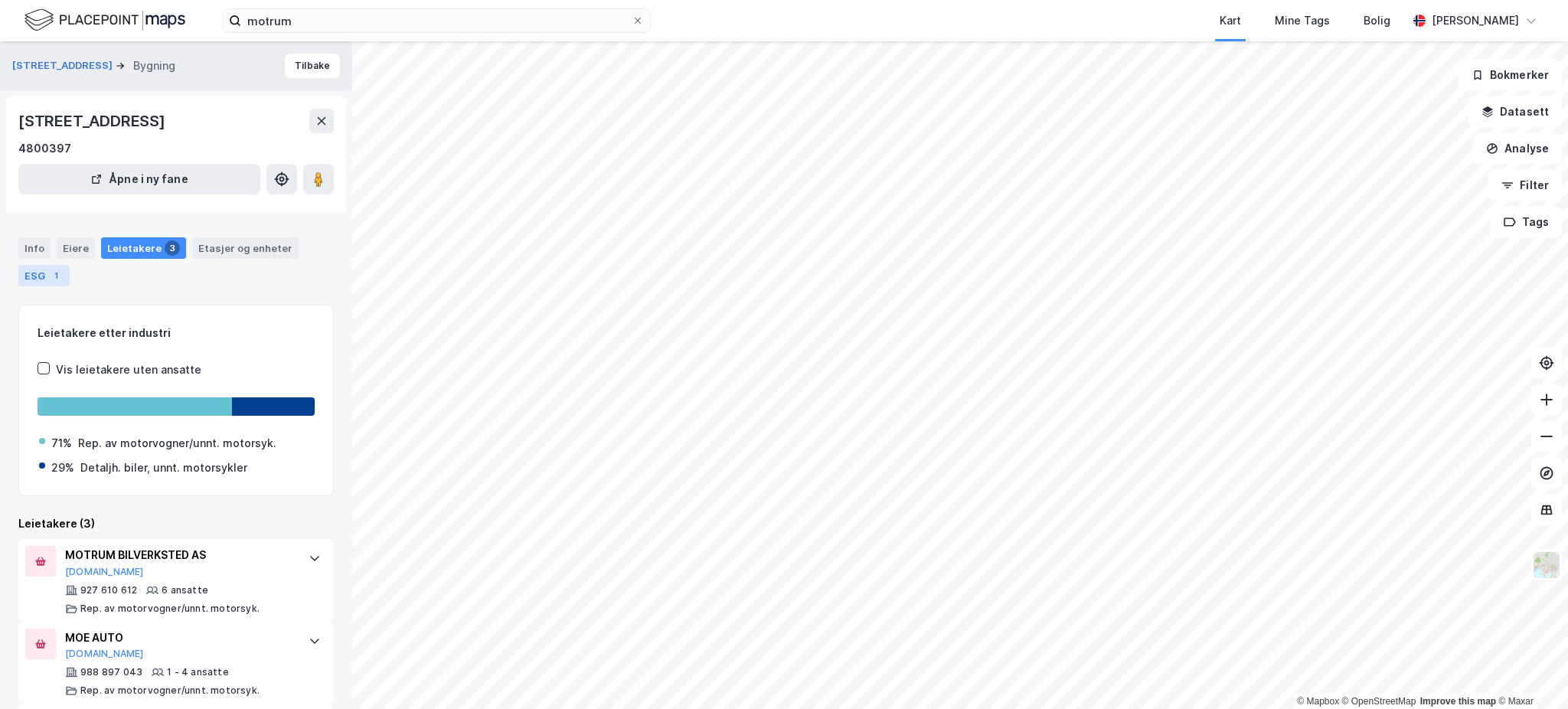
click at [44, 277] on div "ESG 1" at bounding box center [44, 276] width 51 height 22
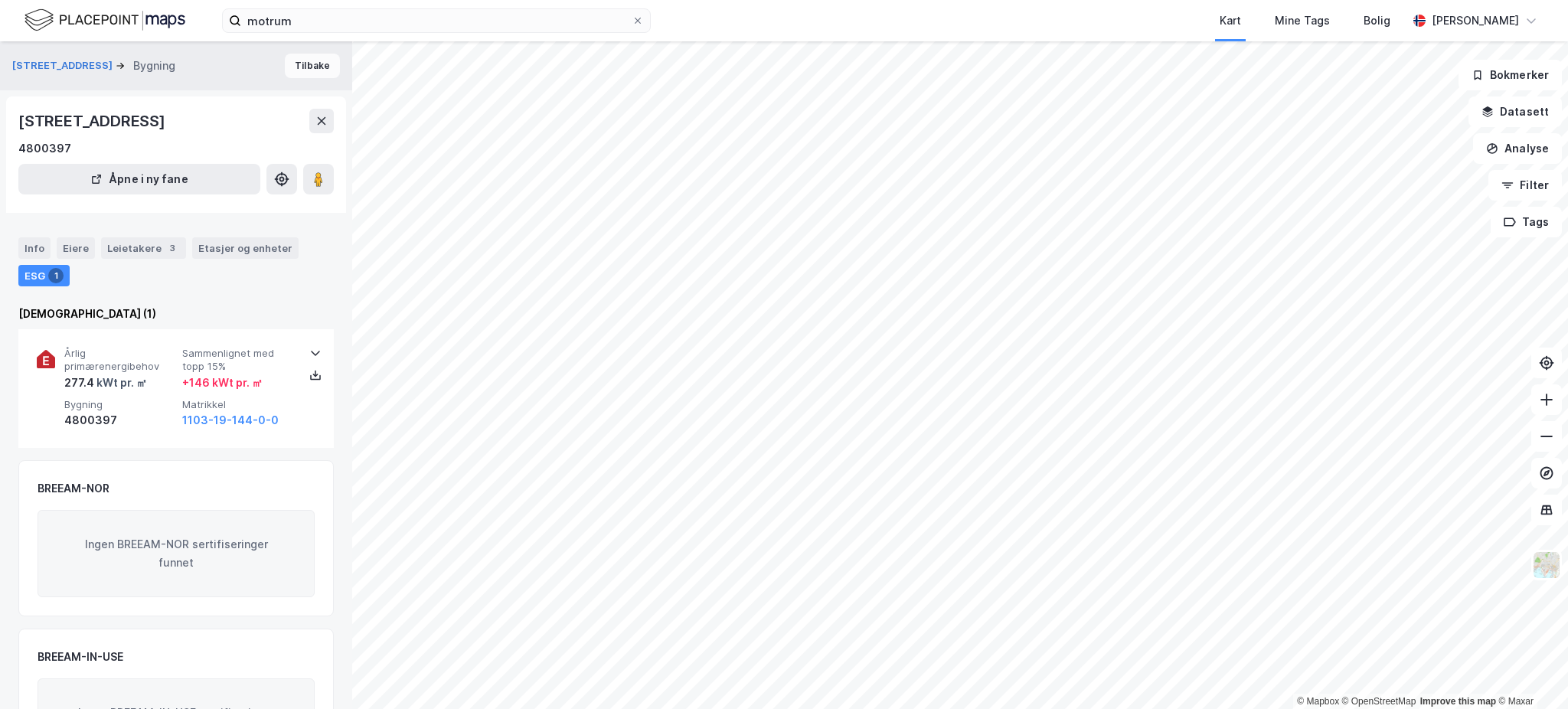
click at [285, 77] on button "Tilbake" at bounding box center [313, 66] width 55 height 25
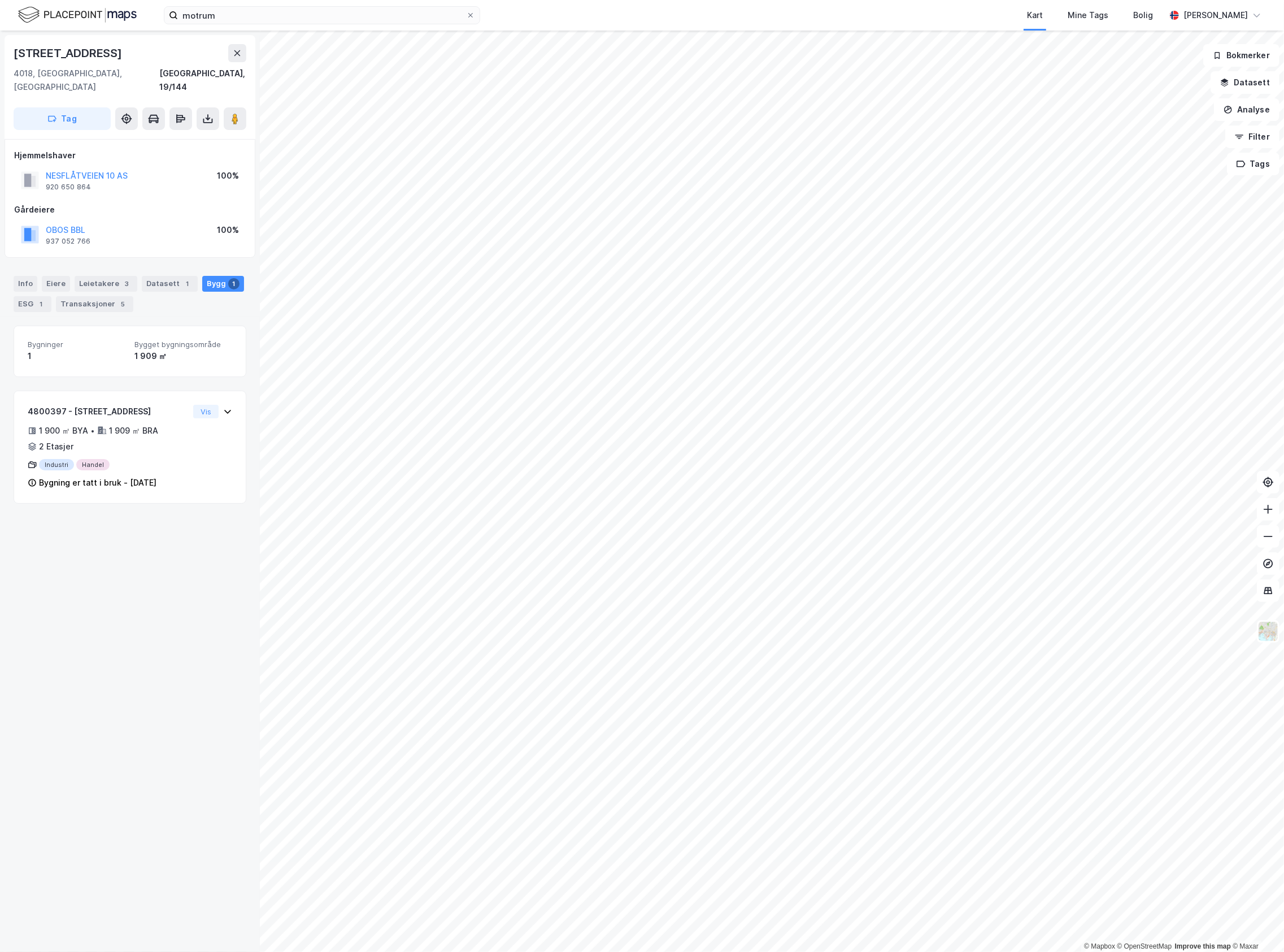
click at [246, 3] on div "motrum Kart Mine Tags Bolig [PERSON_NAME]" at bounding box center [642, 15] width 1284 height 31
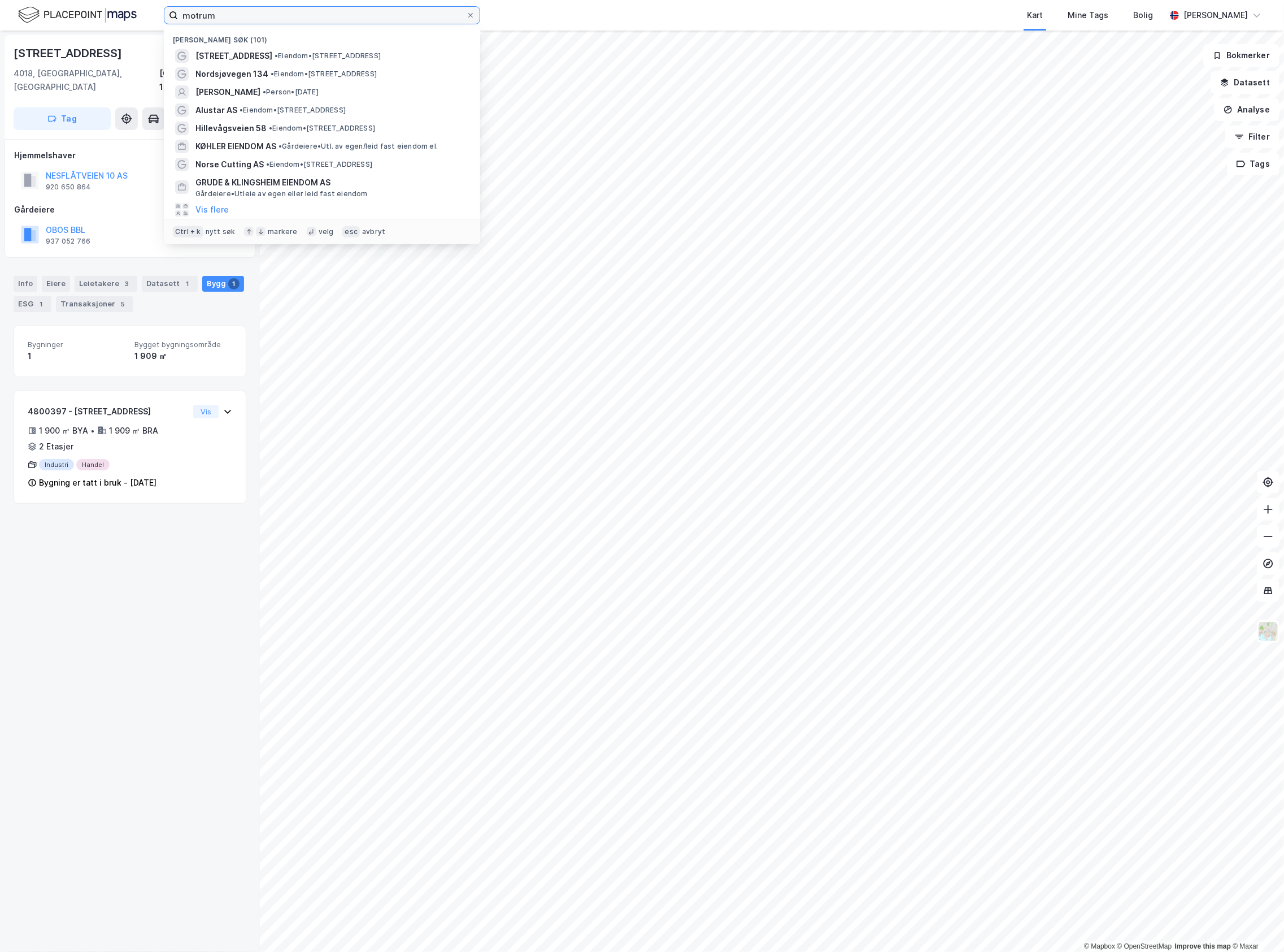
click at [241, 14] on input "motrum" at bounding box center [322, 15] width 288 height 17
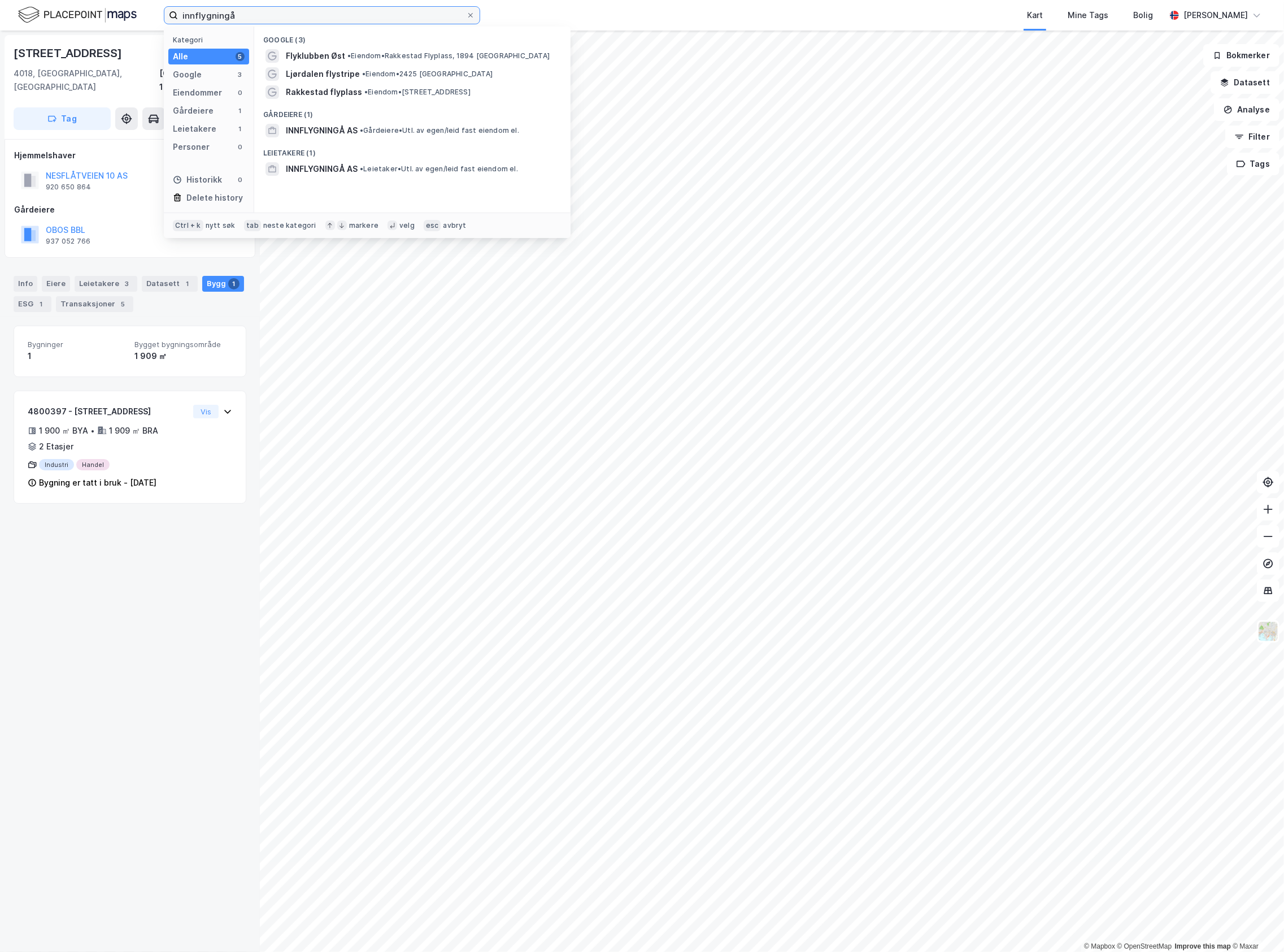
type input "innflygningå"
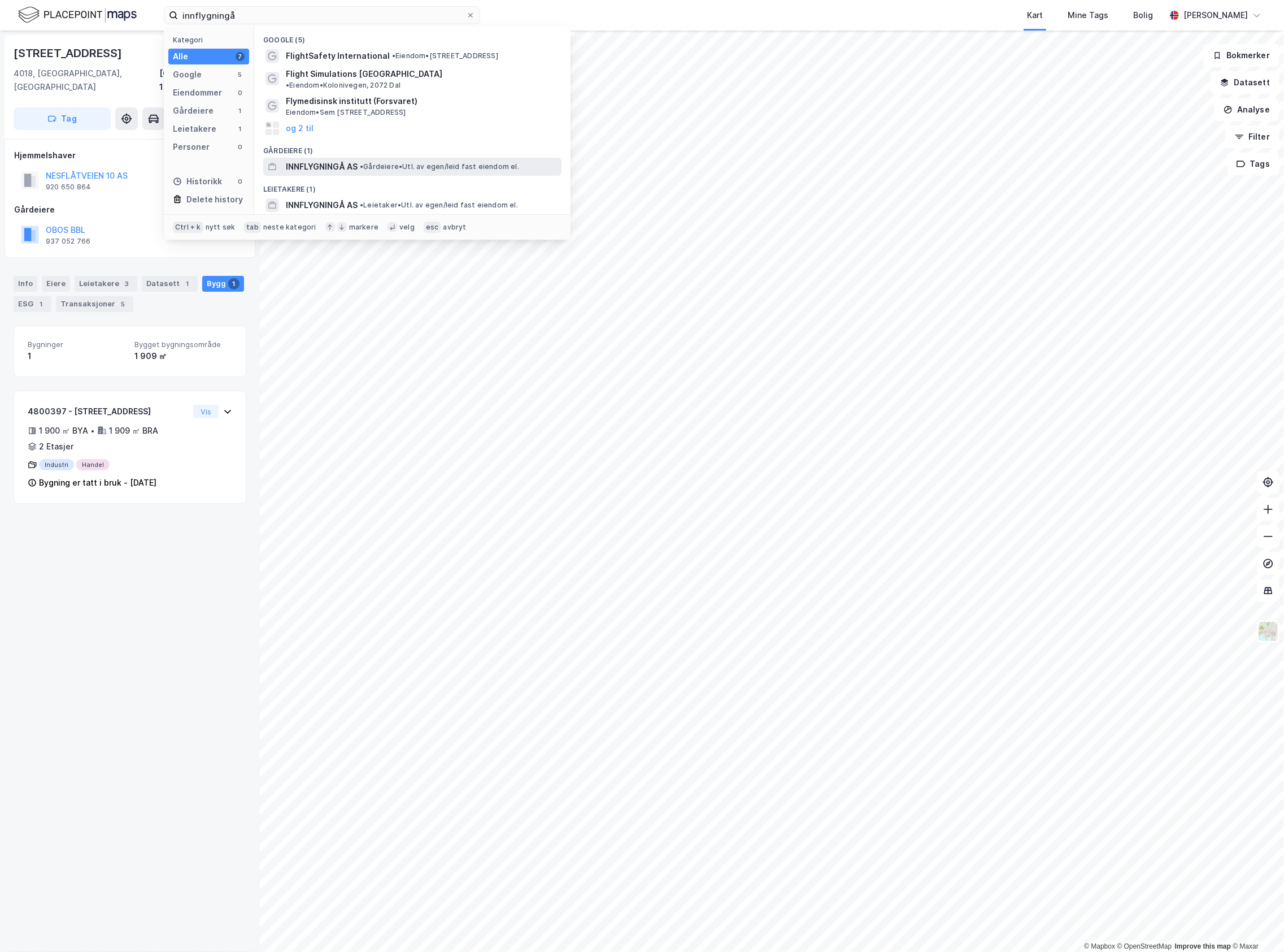
click at [364, 160] on div "INNFLYGNINGÅ AS • Gårdeiere • Utl. av egen/leid fast eiendom el." at bounding box center [422, 166] width 273 height 13
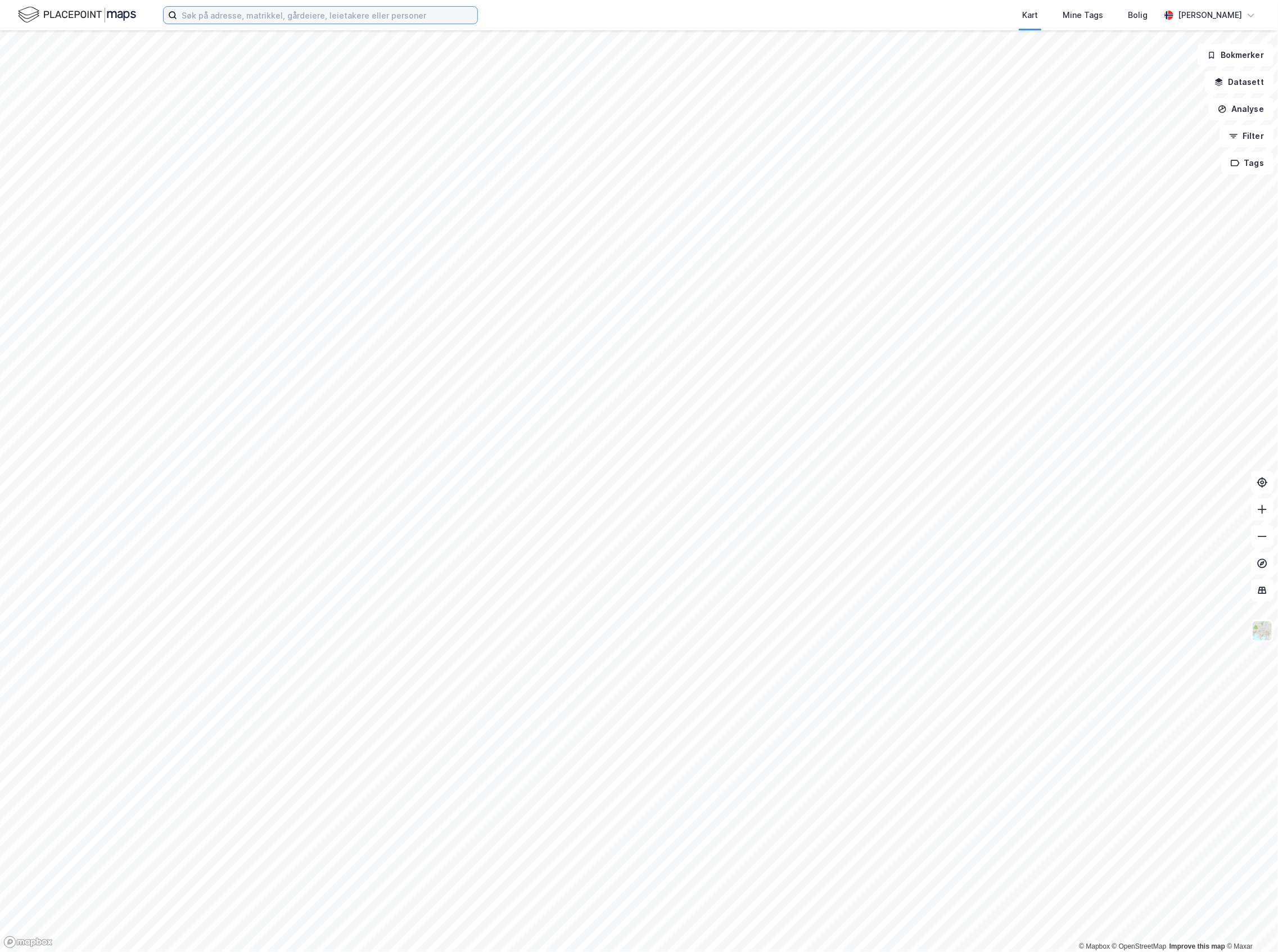
click at [199, 10] on input at bounding box center [326, 15] width 300 height 17
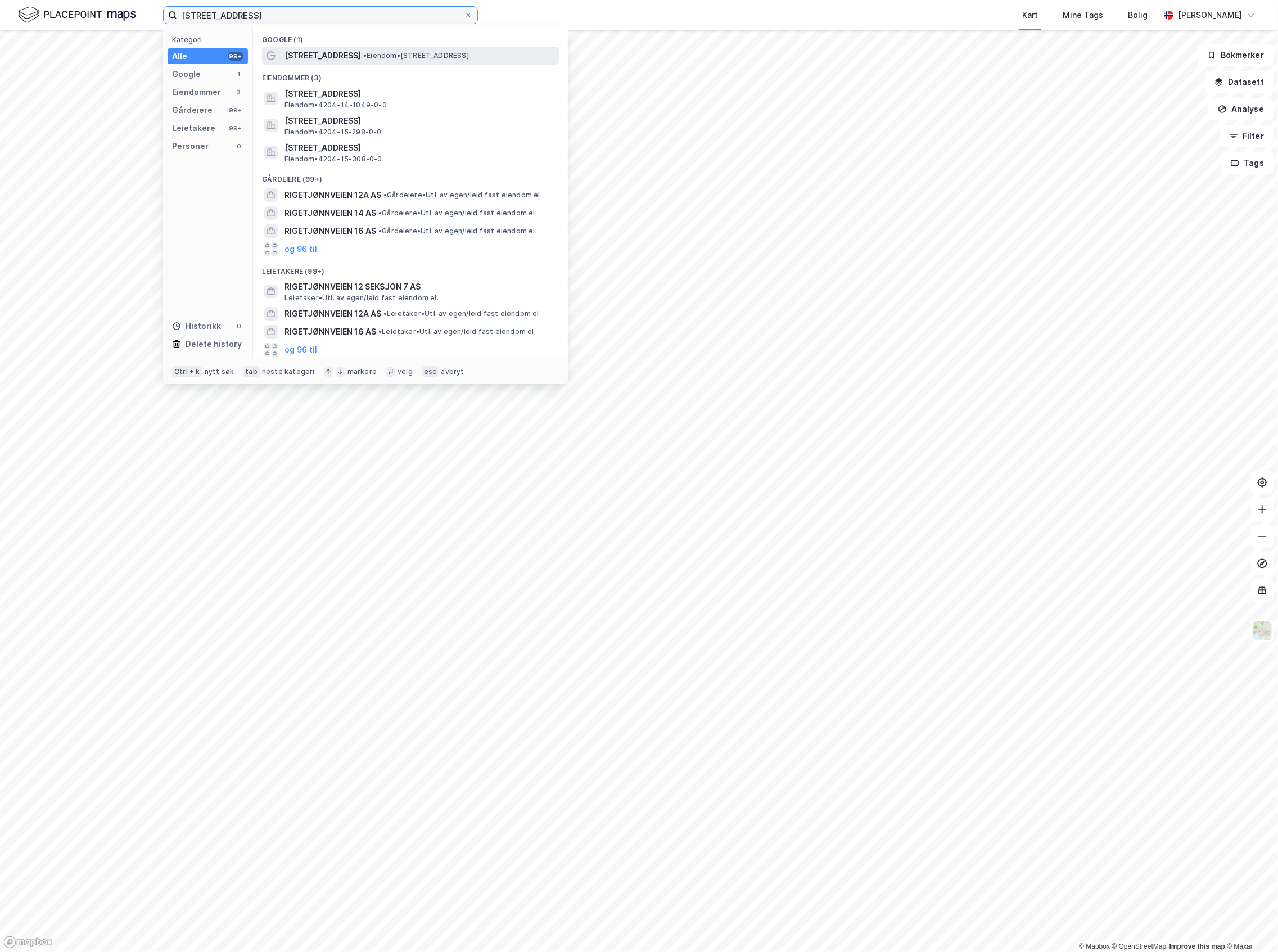
type input "[STREET_ADDRESS]"
click at [363, 58] on span "•" at bounding box center [365, 56] width 3 height 8
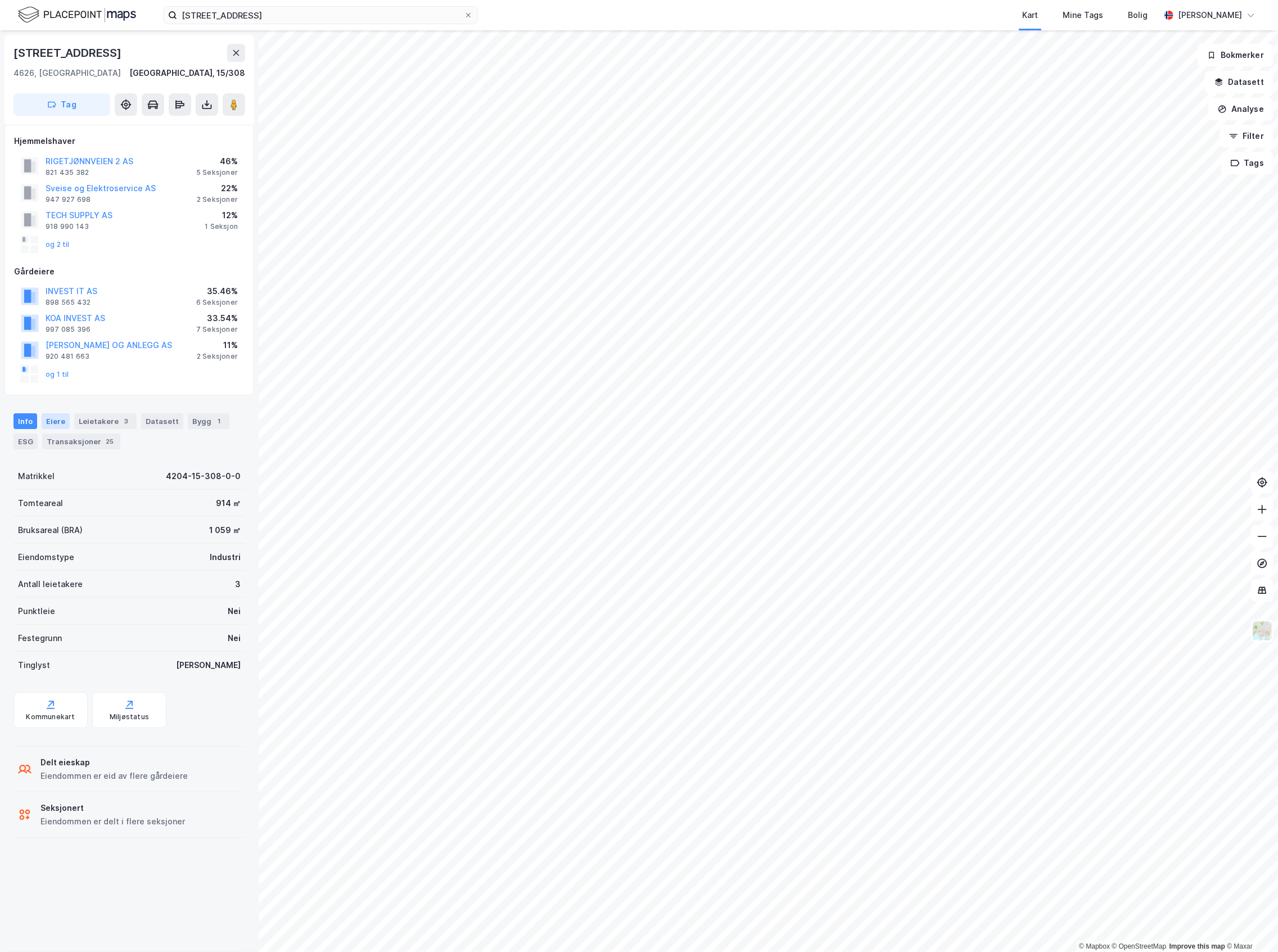
click at [61, 429] on div "Eiere" at bounding box center [56, 421] width 28 height 16
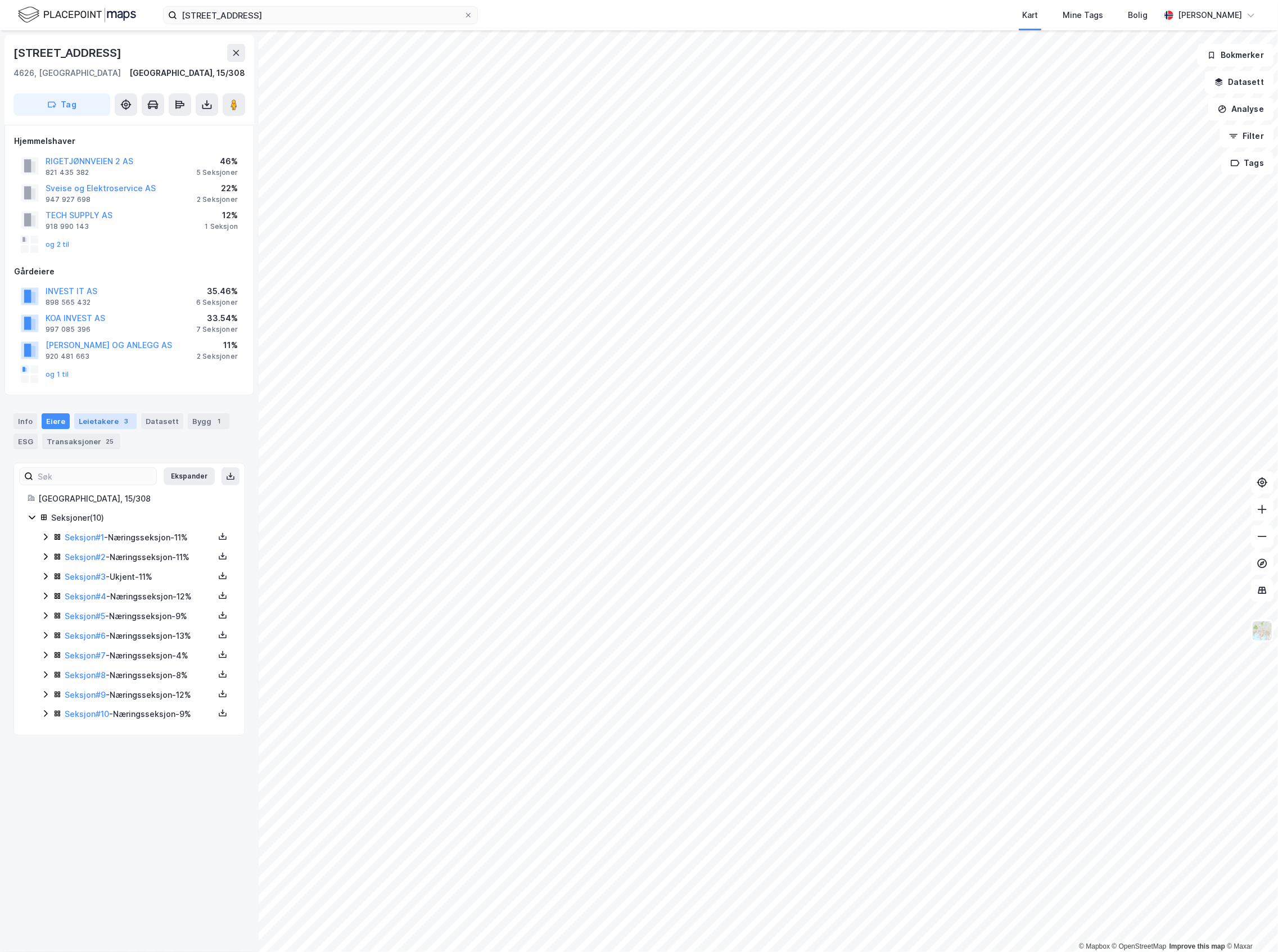
click at [122, 427] on div "3" at bounding box center [127, 421] width 11 height 11
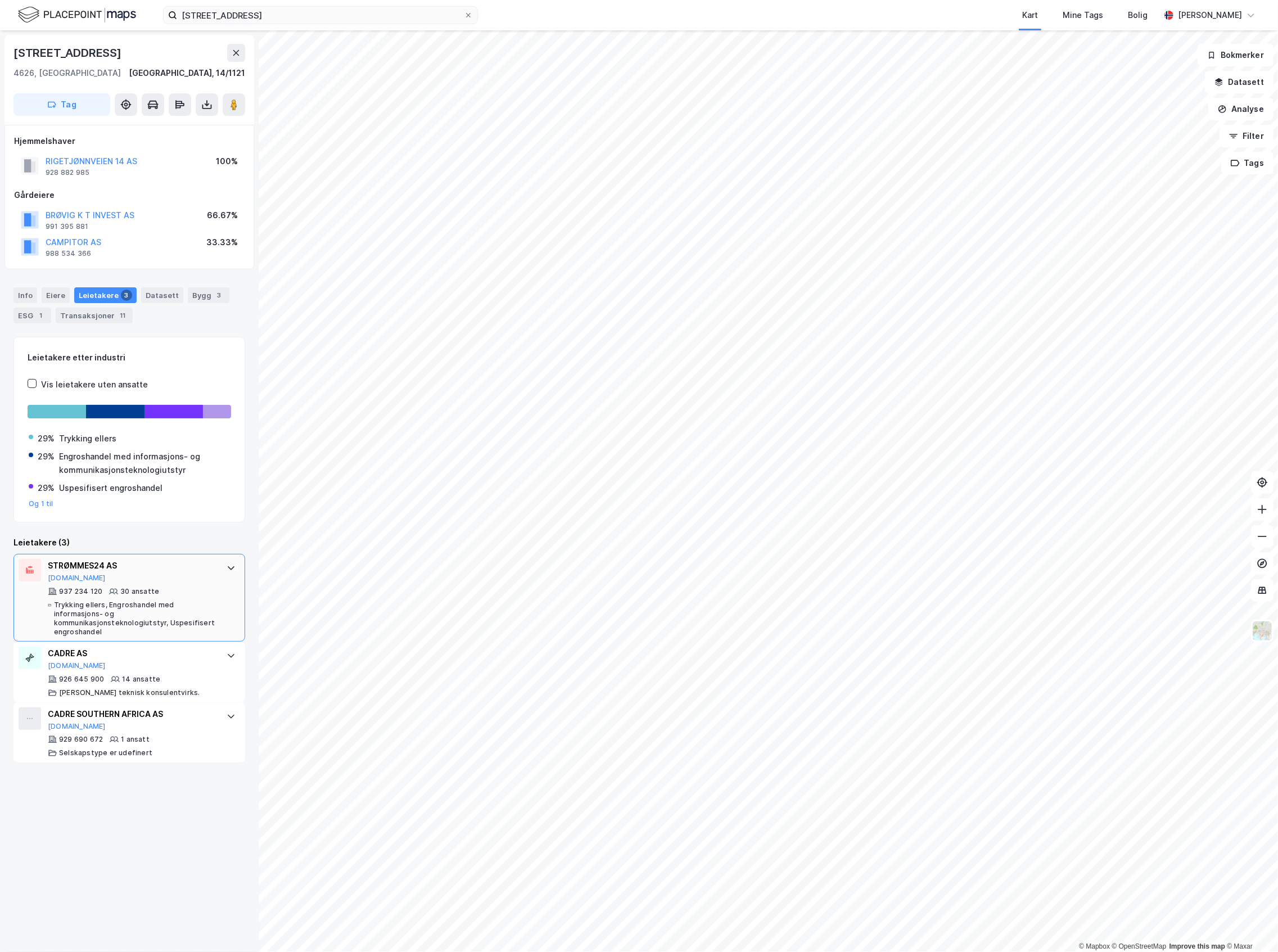
click at [178, 581] on div "STRØMMES24 AS [DOMAIN_NAME]" at bounding box center [132, 571] width 168 height 24
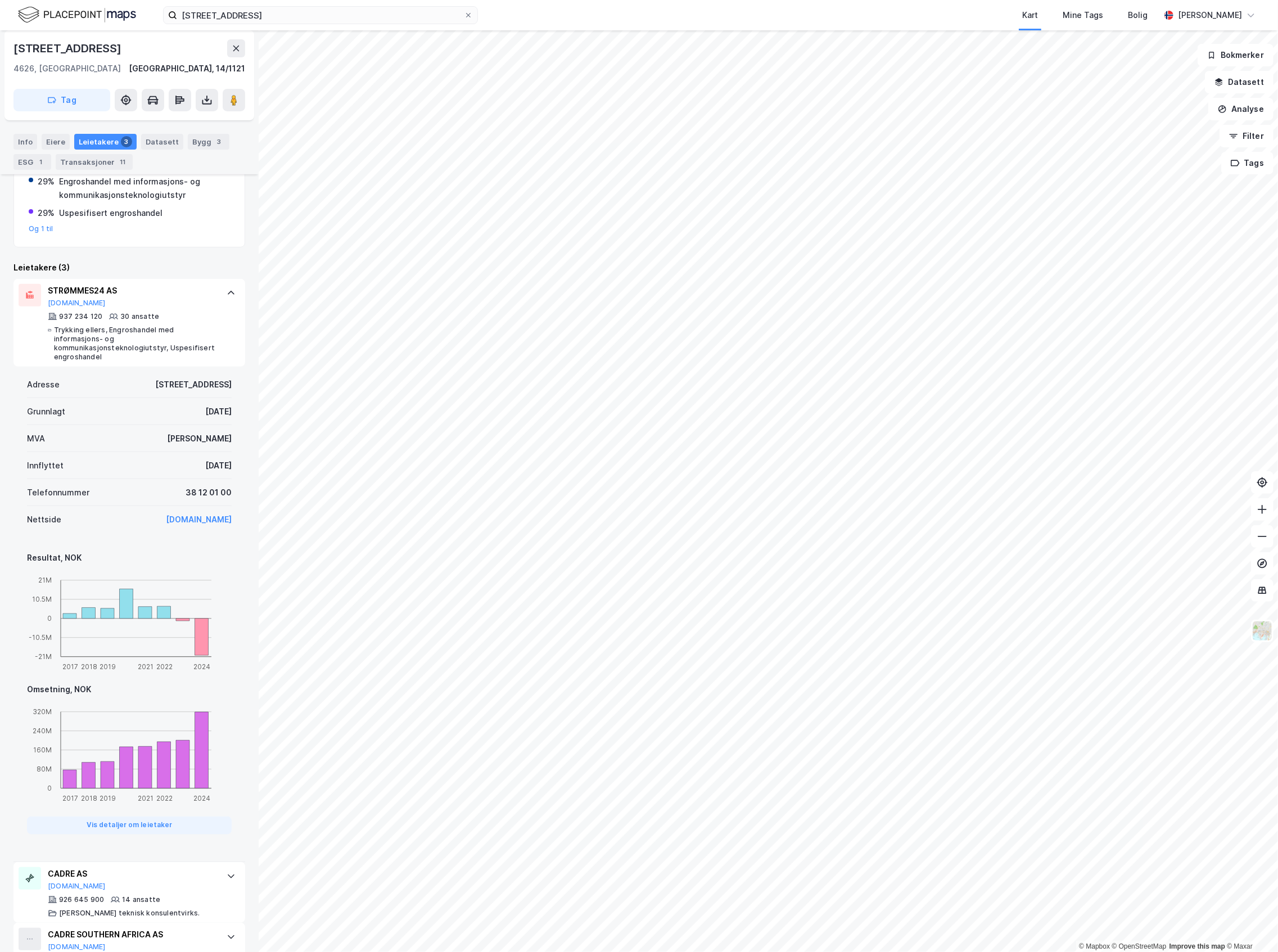
scroll to position [300, 0]
